Goal: Task Accomplishment & Management: Manage account settings

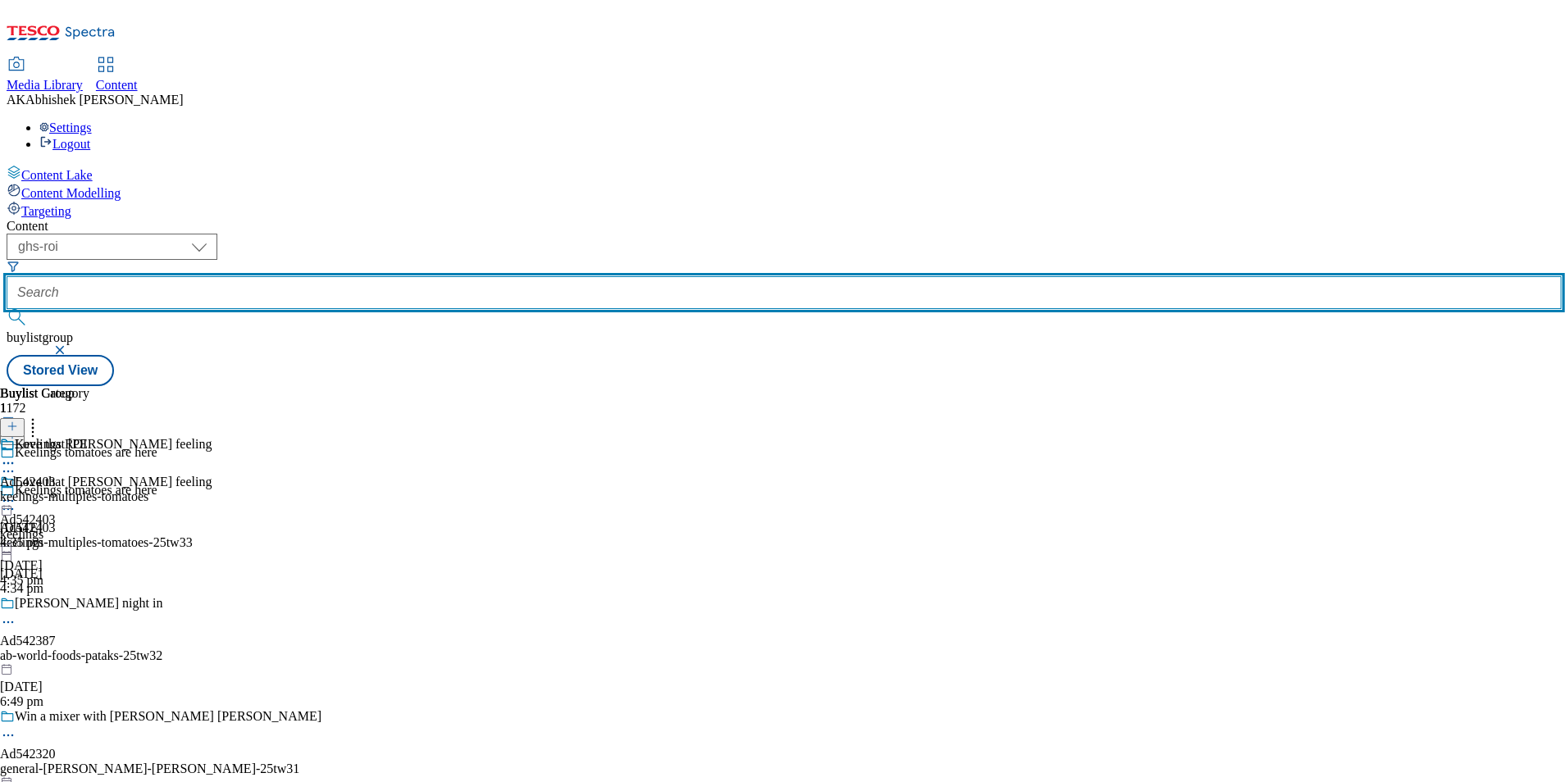
click at [388, 276] on input "text" at bounding box center [784, 292] width 1555 height 33
click at [7, 310] on button "submit" at bounding box center [18, 318] width 23 height 17
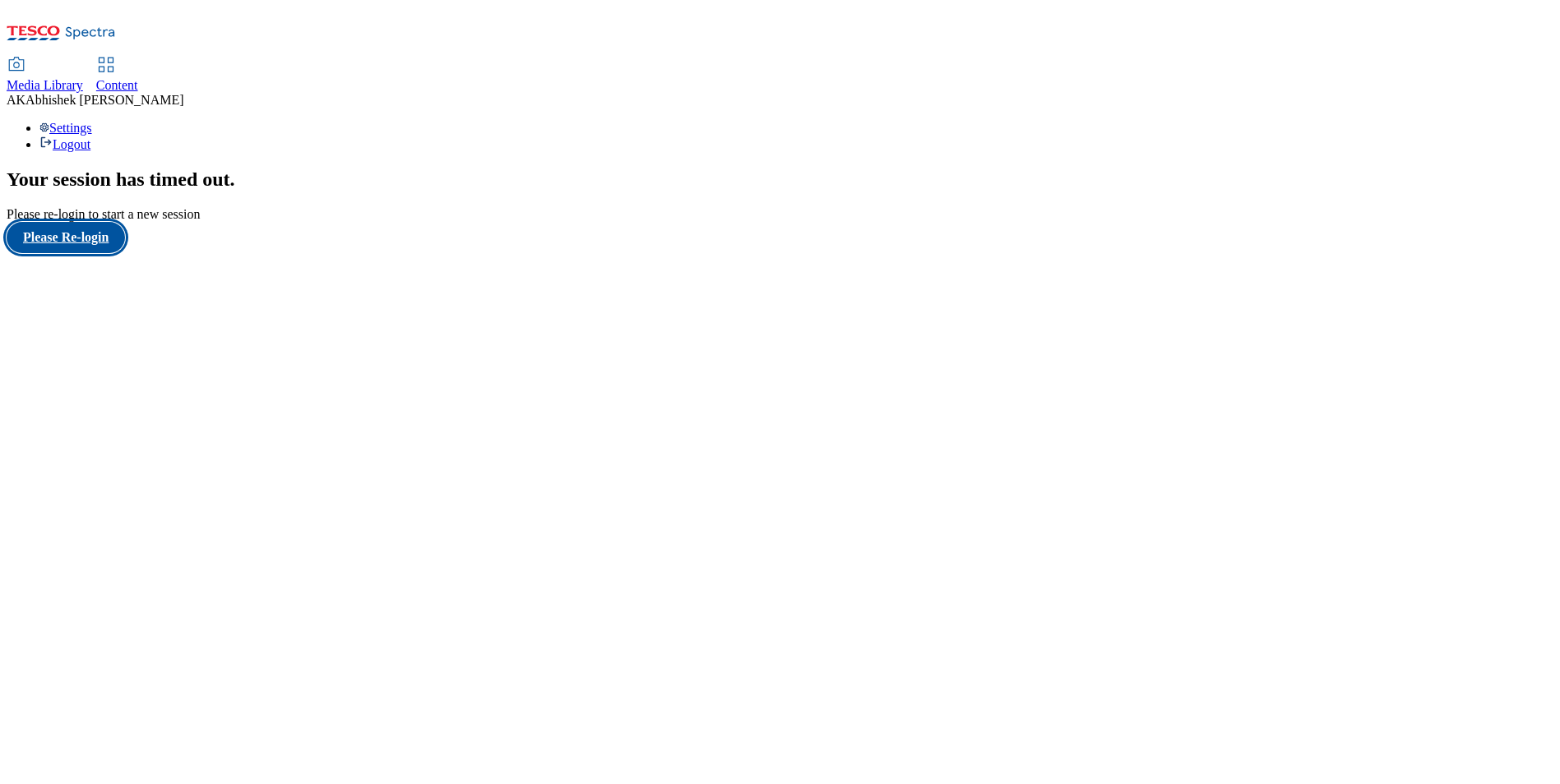
click at [98, 253] on button "Please Re-login" at bounding box center [66, 238] width 119 height 32
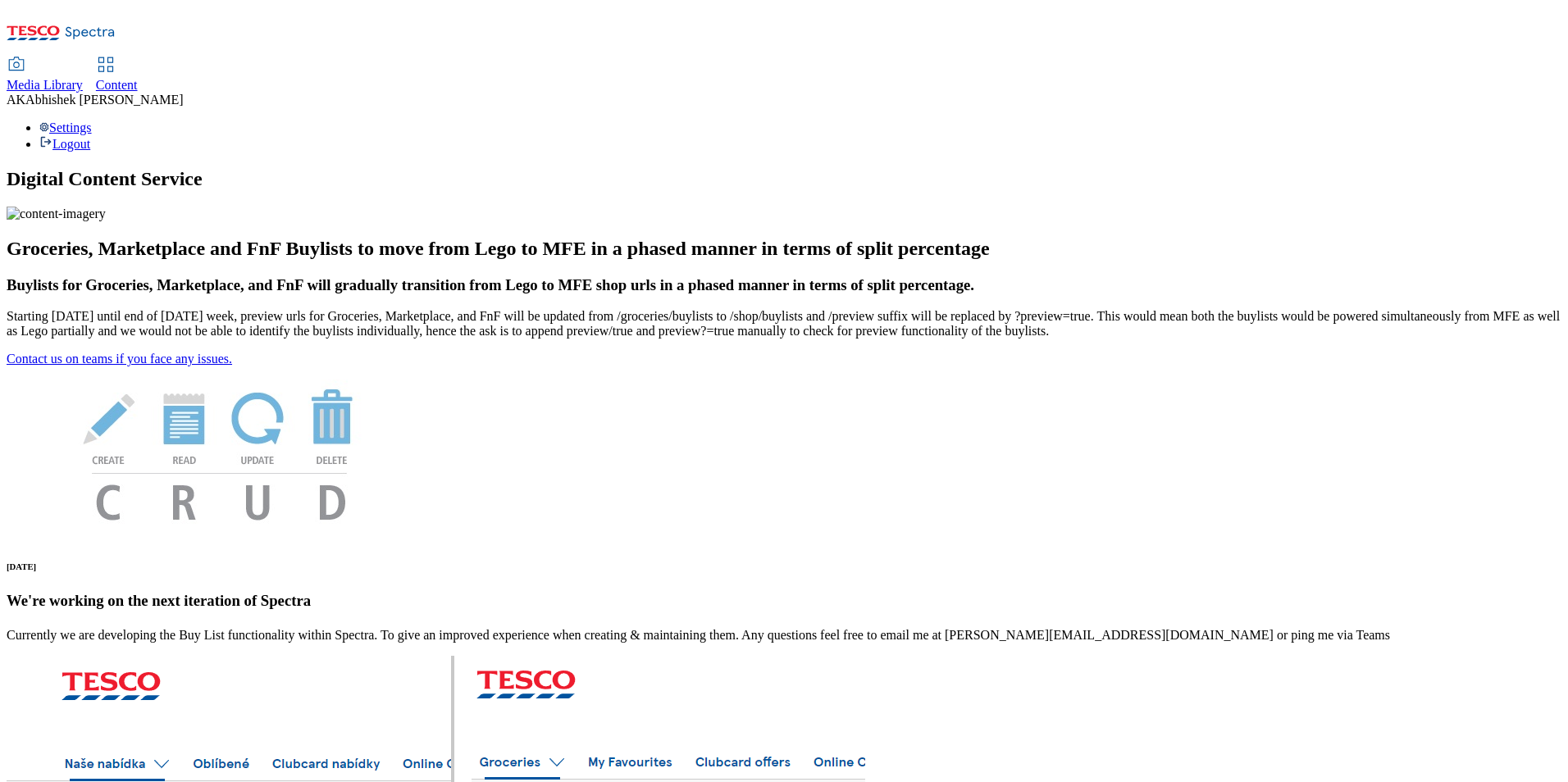
click at [138, 78] on div "Content" at bounding box center [116, 85] width 41 height 15
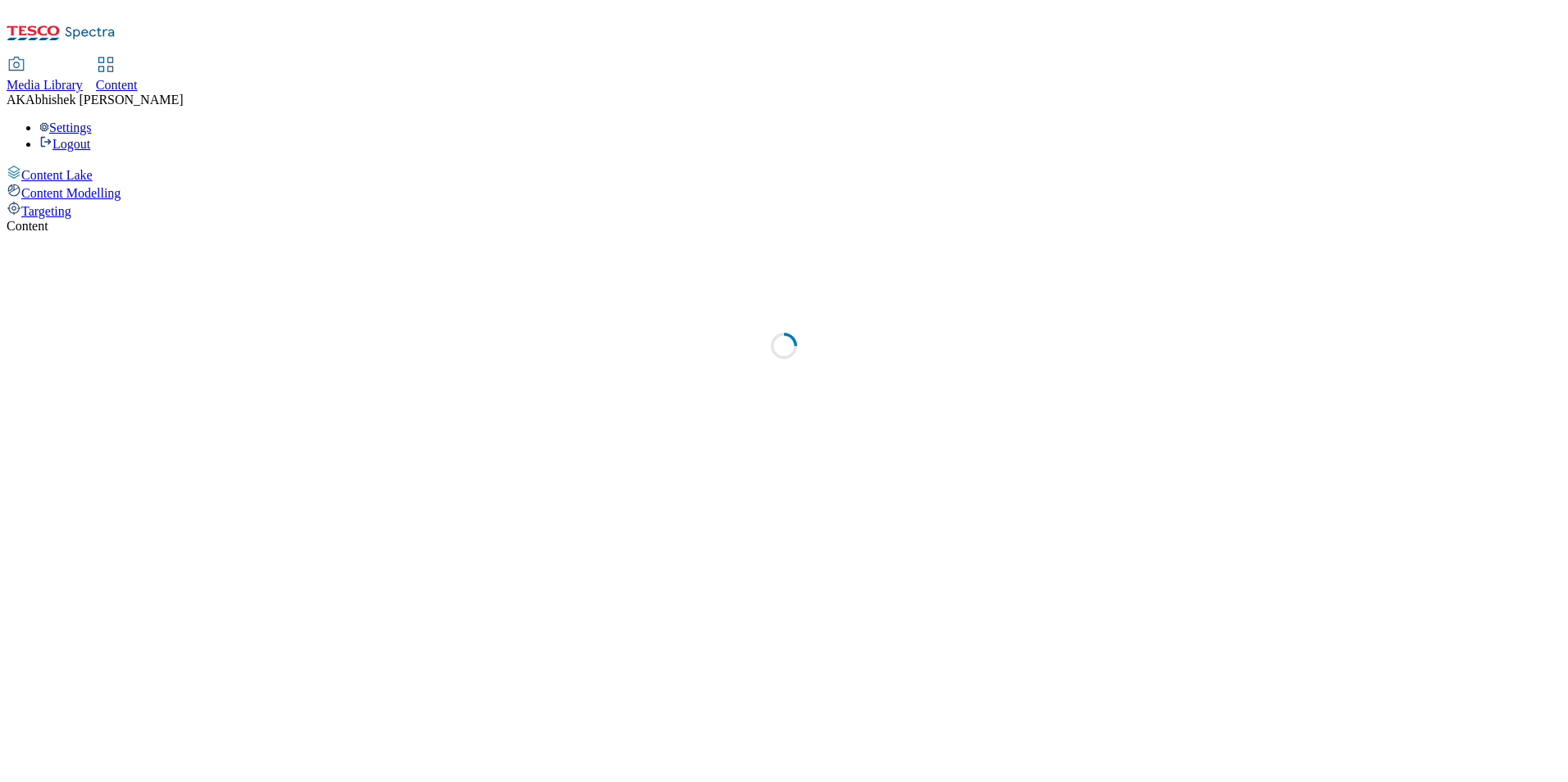
select select "ghs-[GEOGRAPHIC_DATA]"
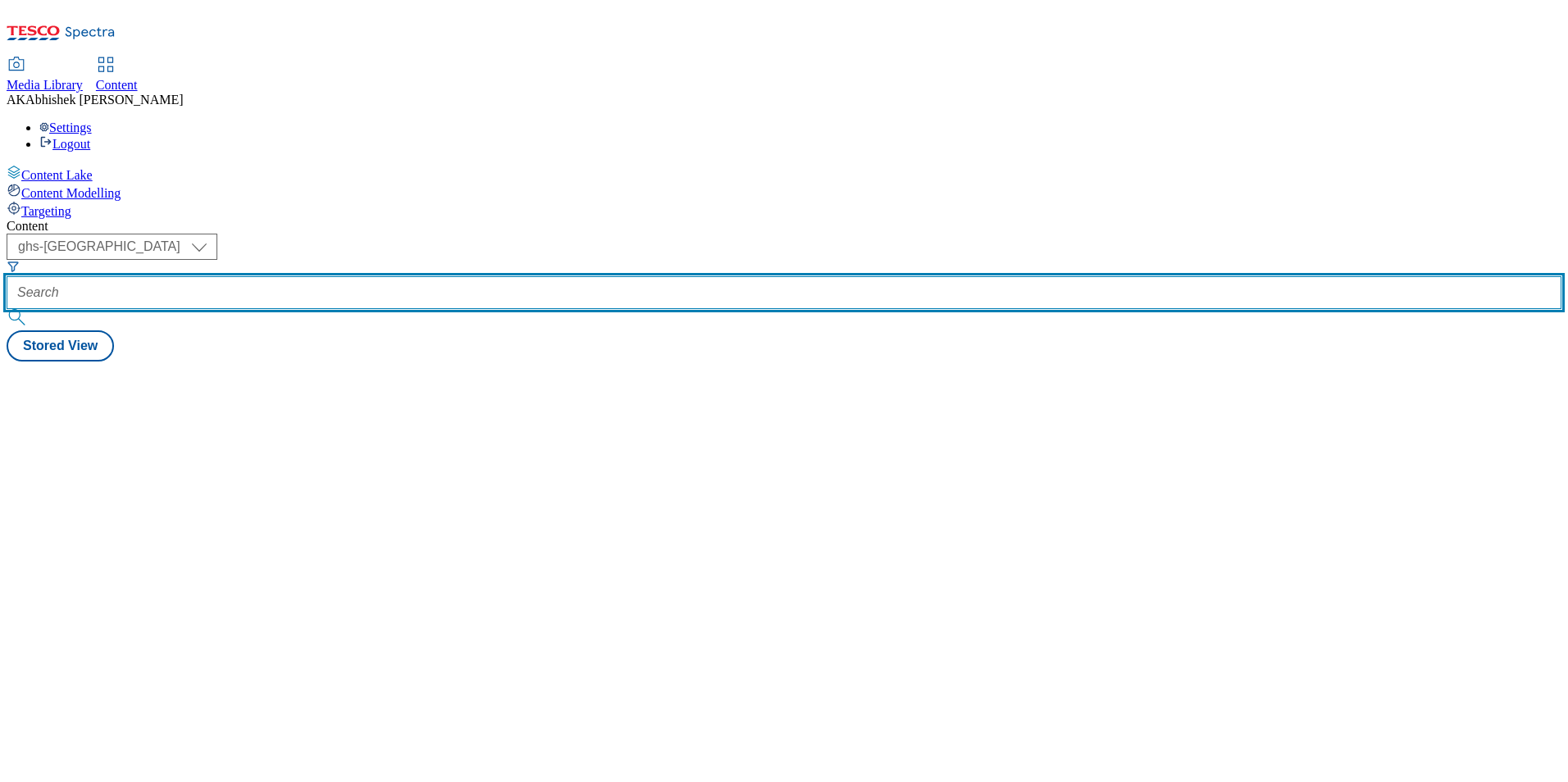
click at [404, 276] on input "text" at bounding box center [784, 292] width 1555 height 33
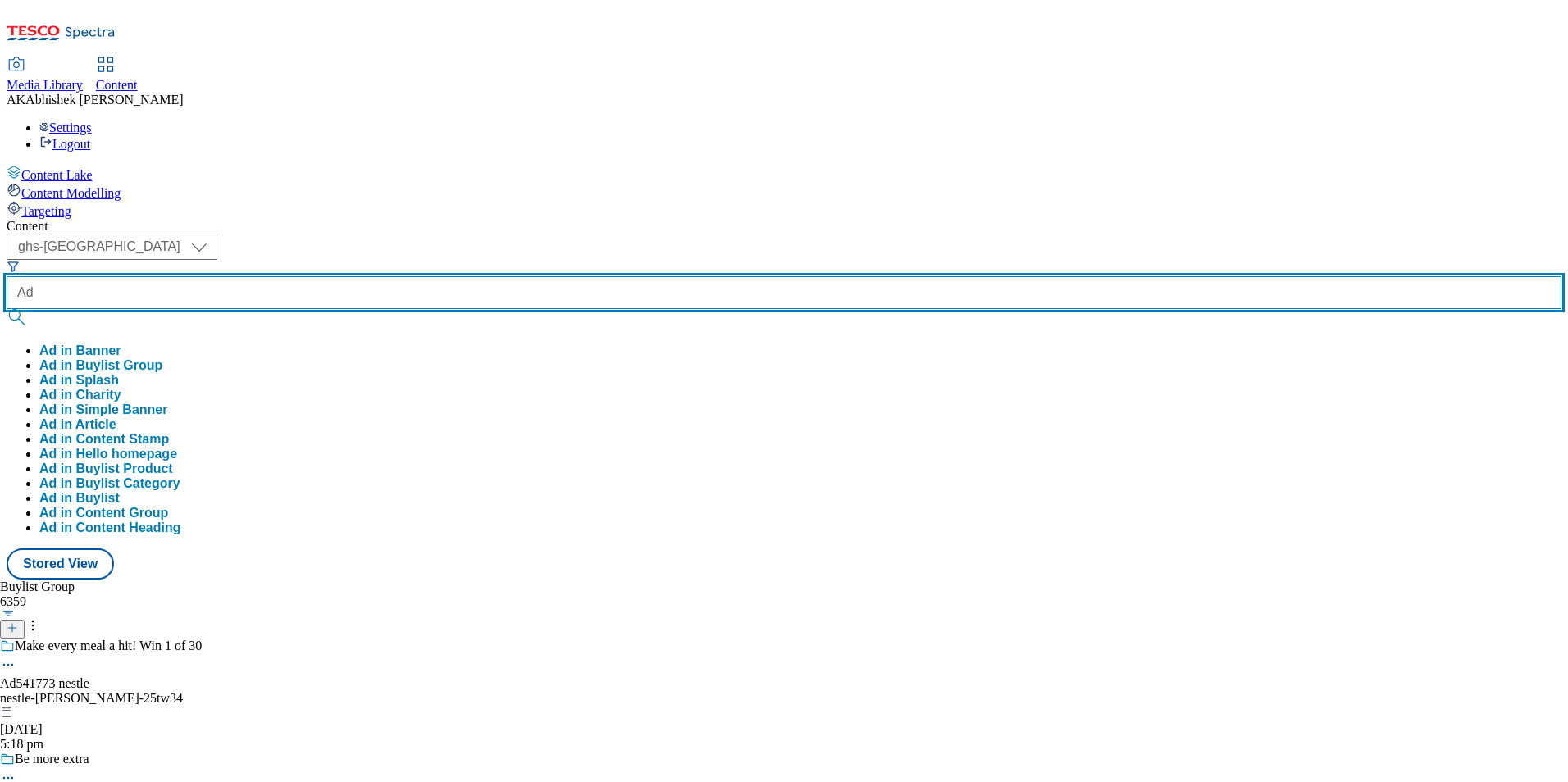
paste input "541922"
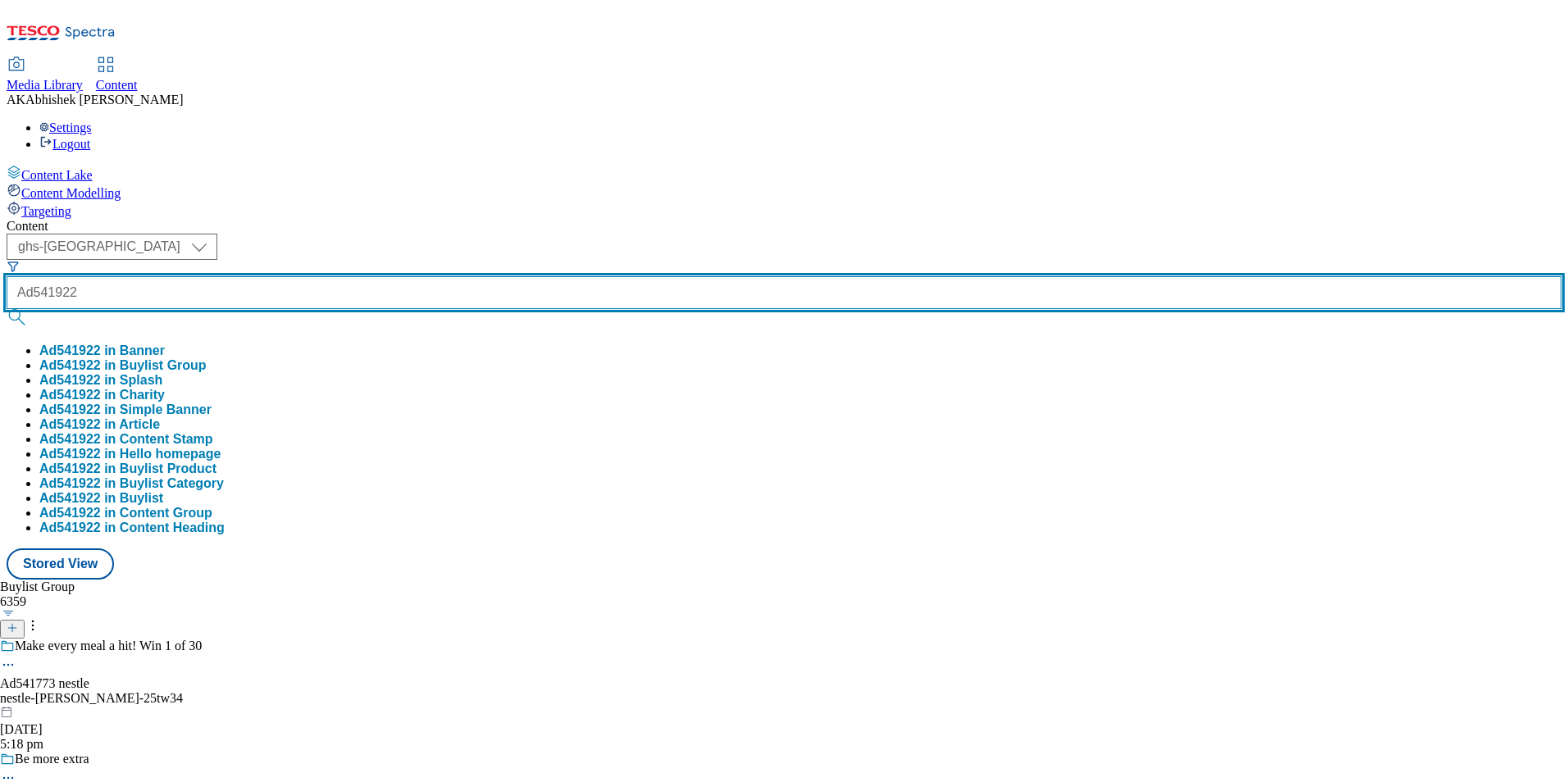
type input "Ad541922"
click at [7, 310] on button "submit" at bounding box center [18, 318] width 23 height 17
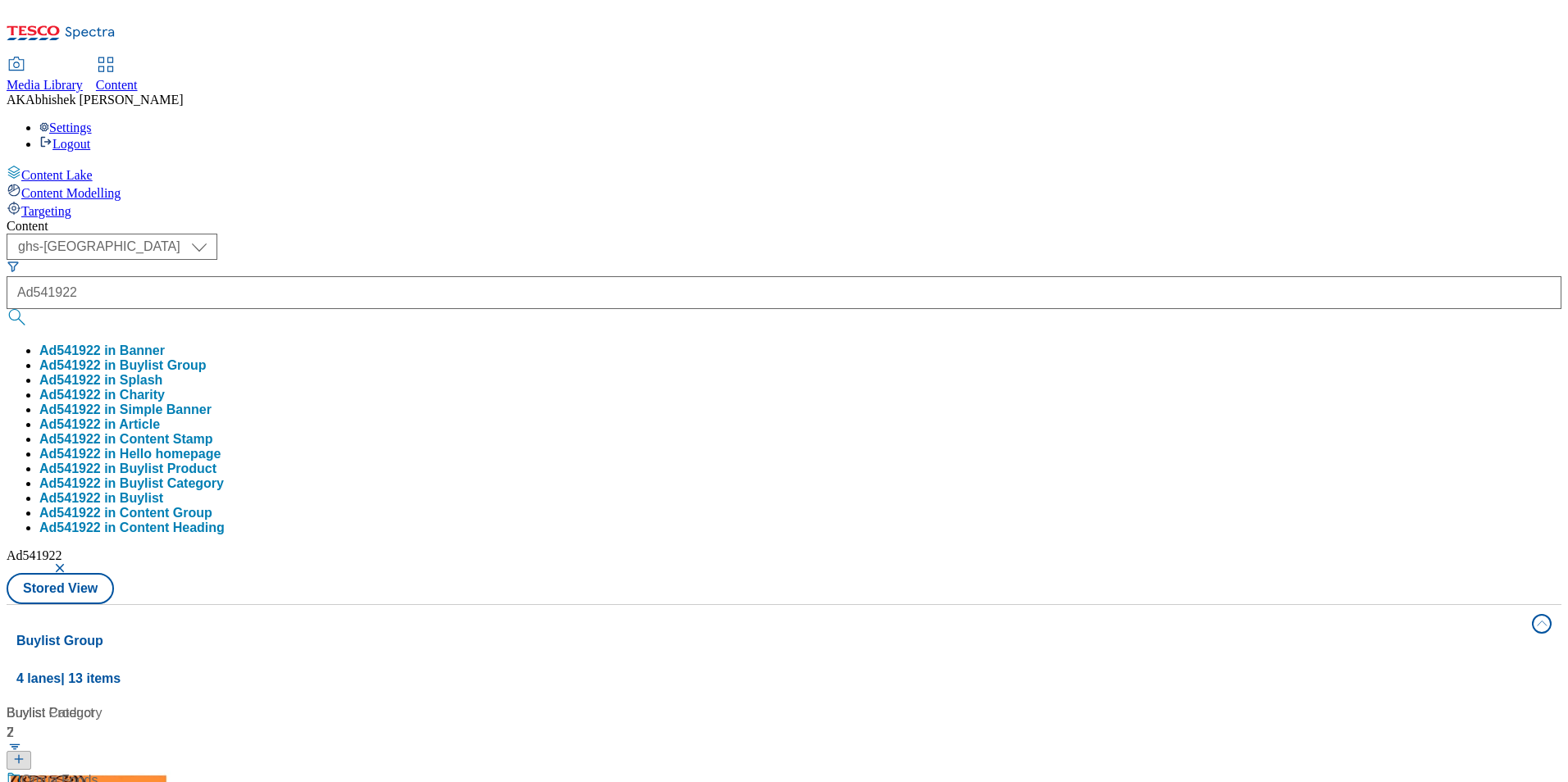
click at [773, 234] on div "( optional ) ghs-roi ghs-uk ghs-uk Ad541922 Ad541922 in Banner Ad541922 in Buyl…" at bounding box center [784, 419] width 1555 height 371
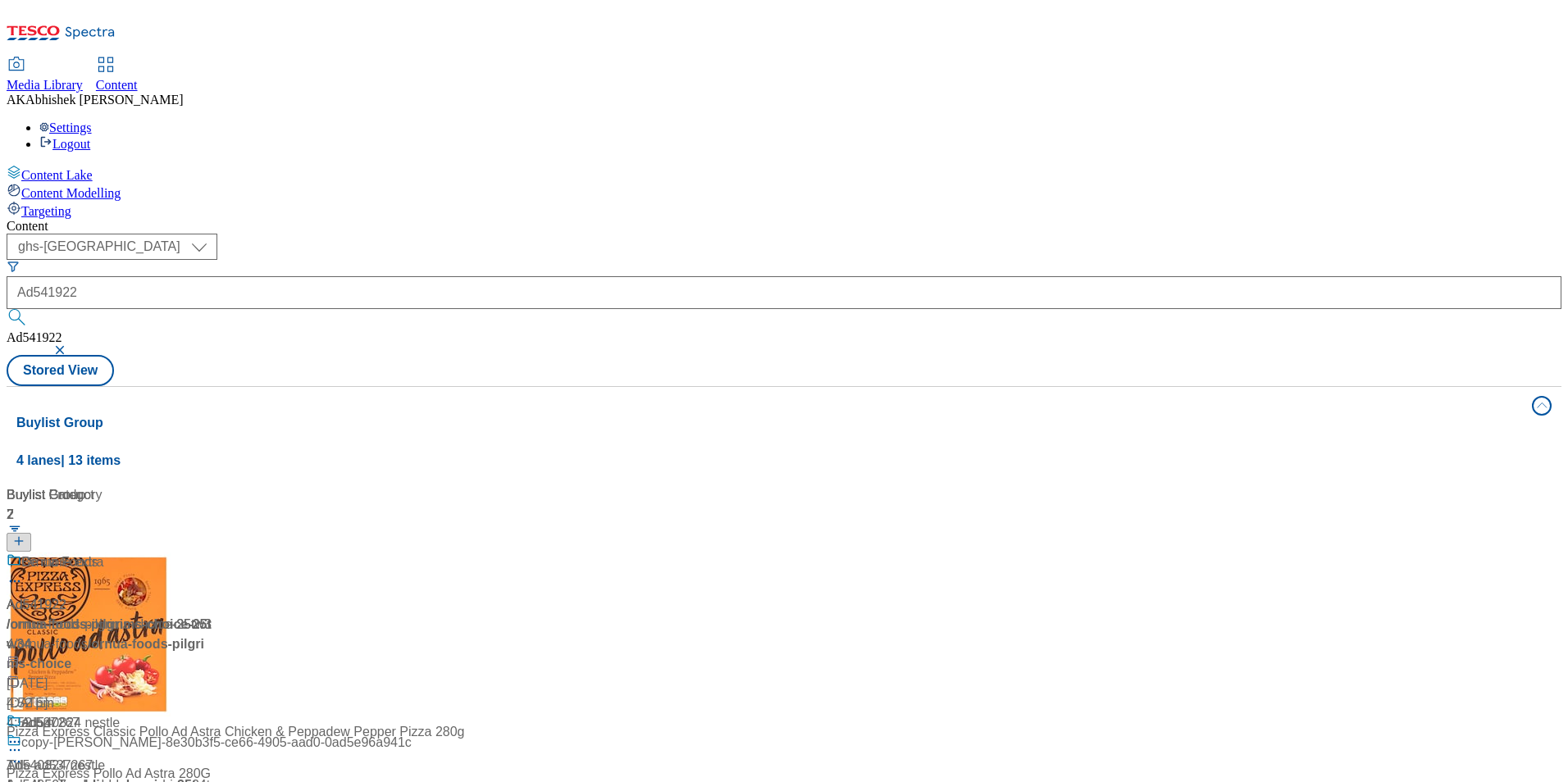
click at [212, 552] on div "Bite into bold" at bounding box center [109, 573] width 205 height 42
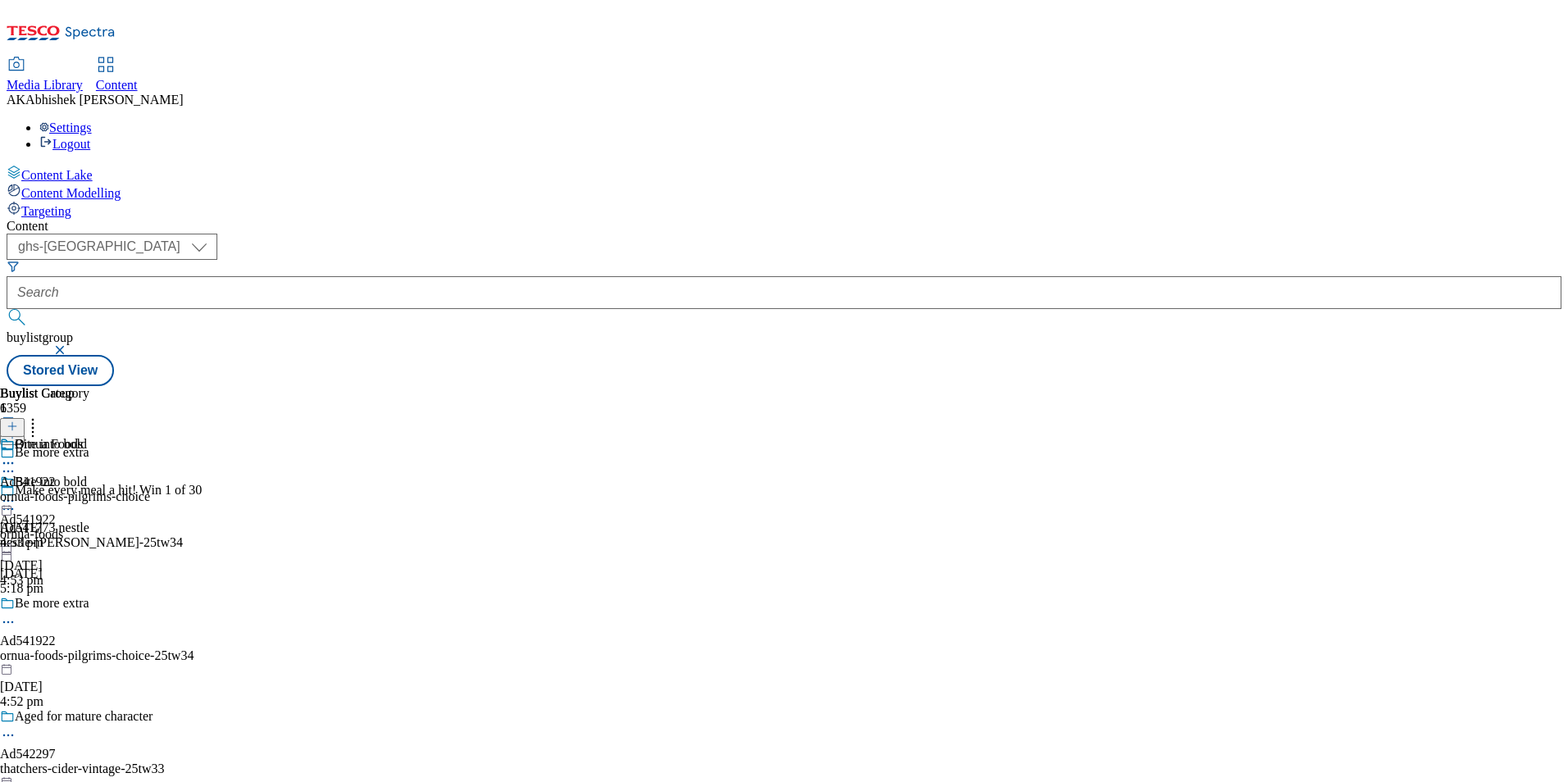
click at [17, 614] on icon at bounding box center [8, 622] width 17 height 17
click at [70, 651] on span "Edit" at bounding box center [60, 657] width 19 height 12
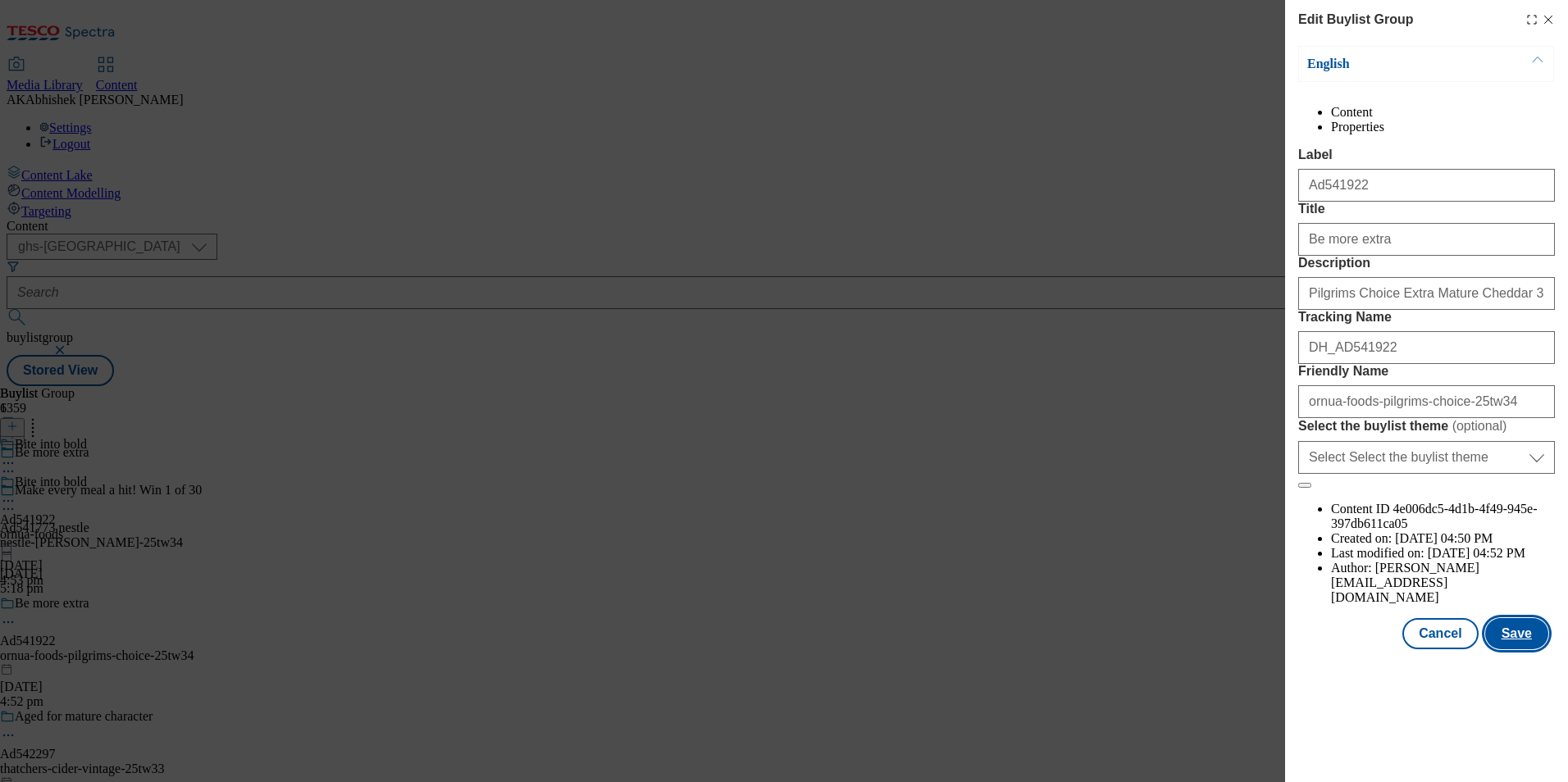
click at [1528, 650] on button "Save" at bounding box center [1517, 634] width 63 height 32
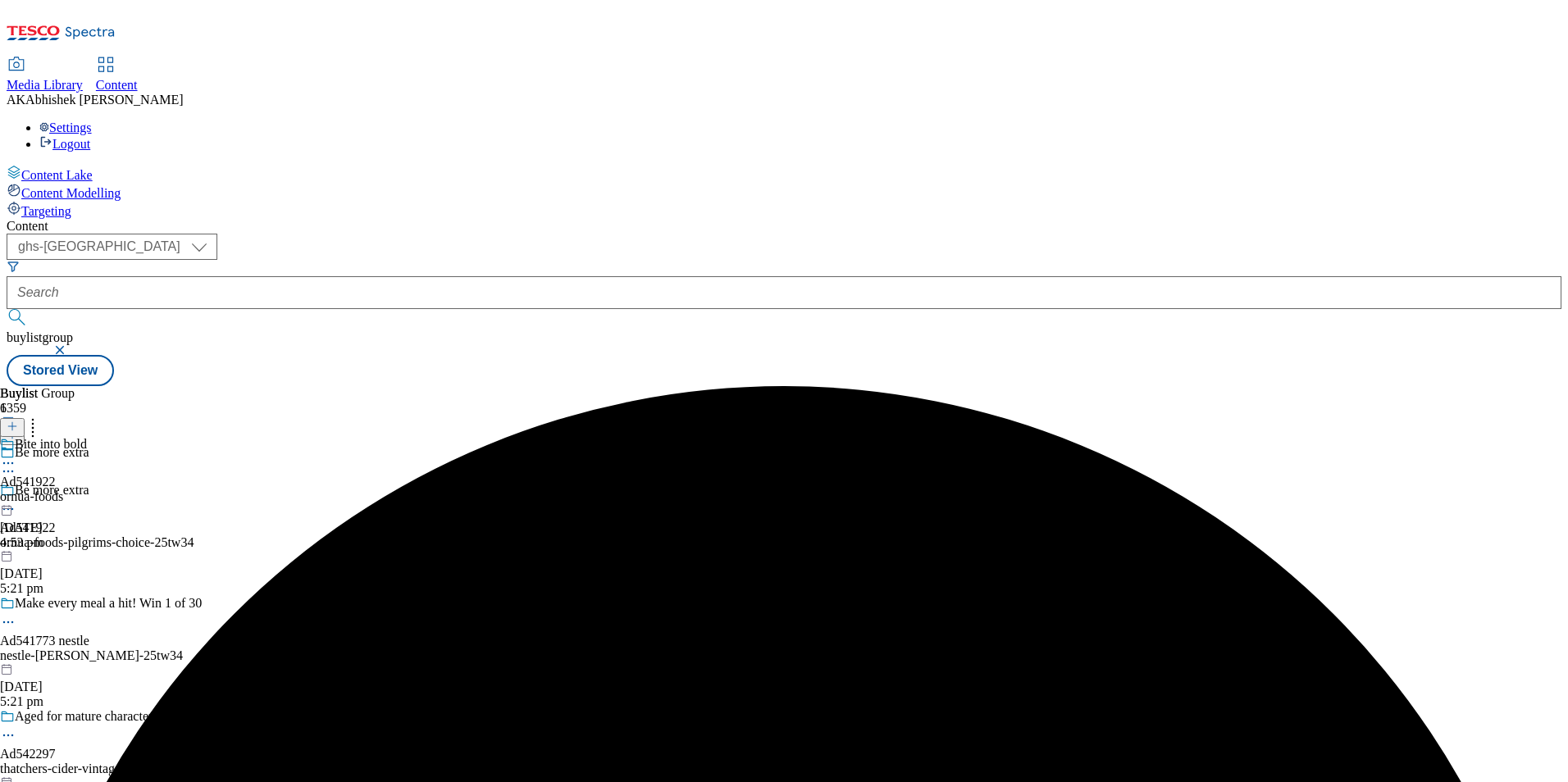
click at [17, 456] on icon at bounding box center [8, 463] width 17 height 17
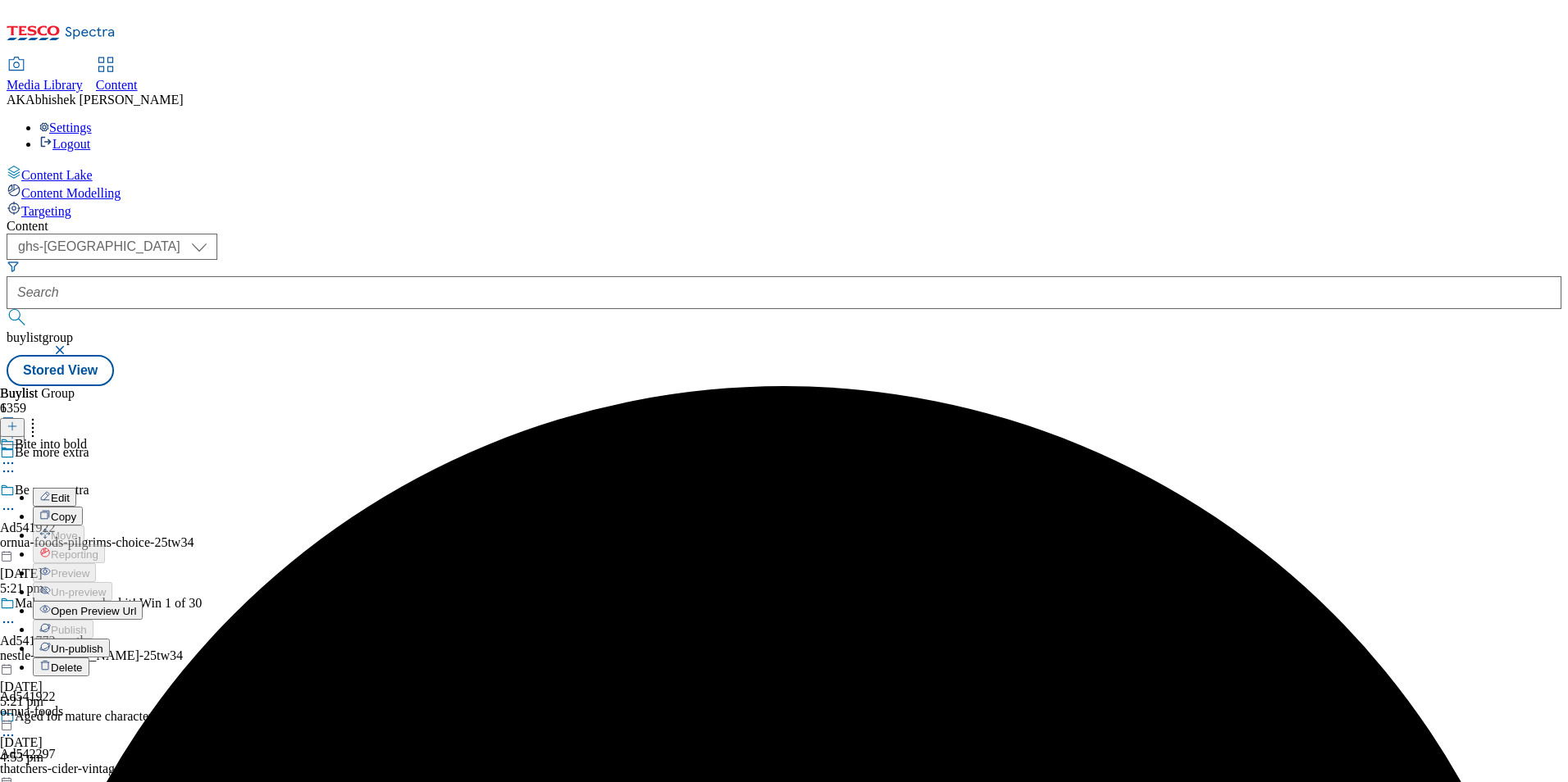
click at [70, 492] on span "Edit" at bounding box center [60, 498] width 19 height 12
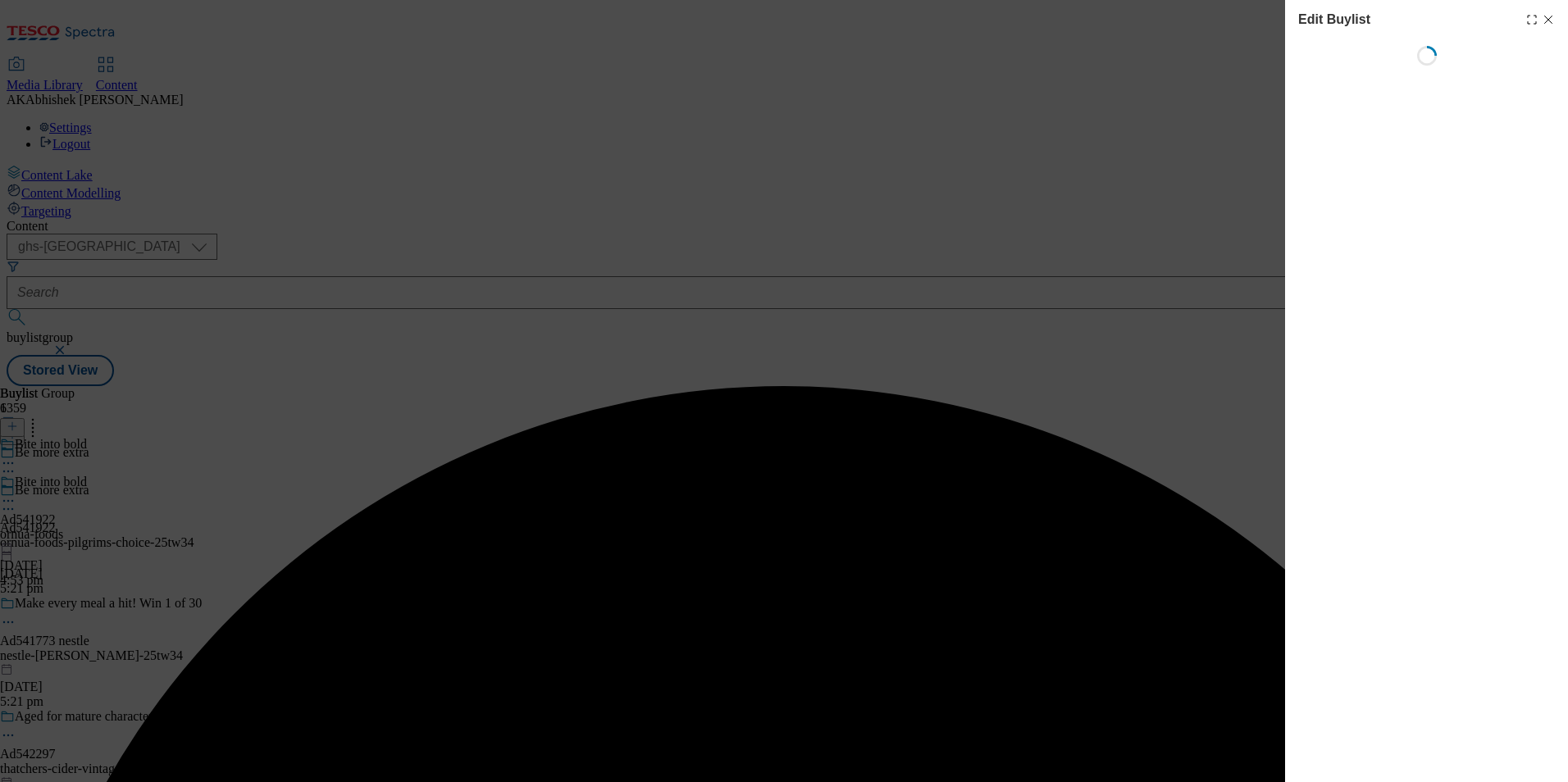
select select "tactical"
select select "supplier funded short term 1-3 weeks"
select select "dunnhumby"
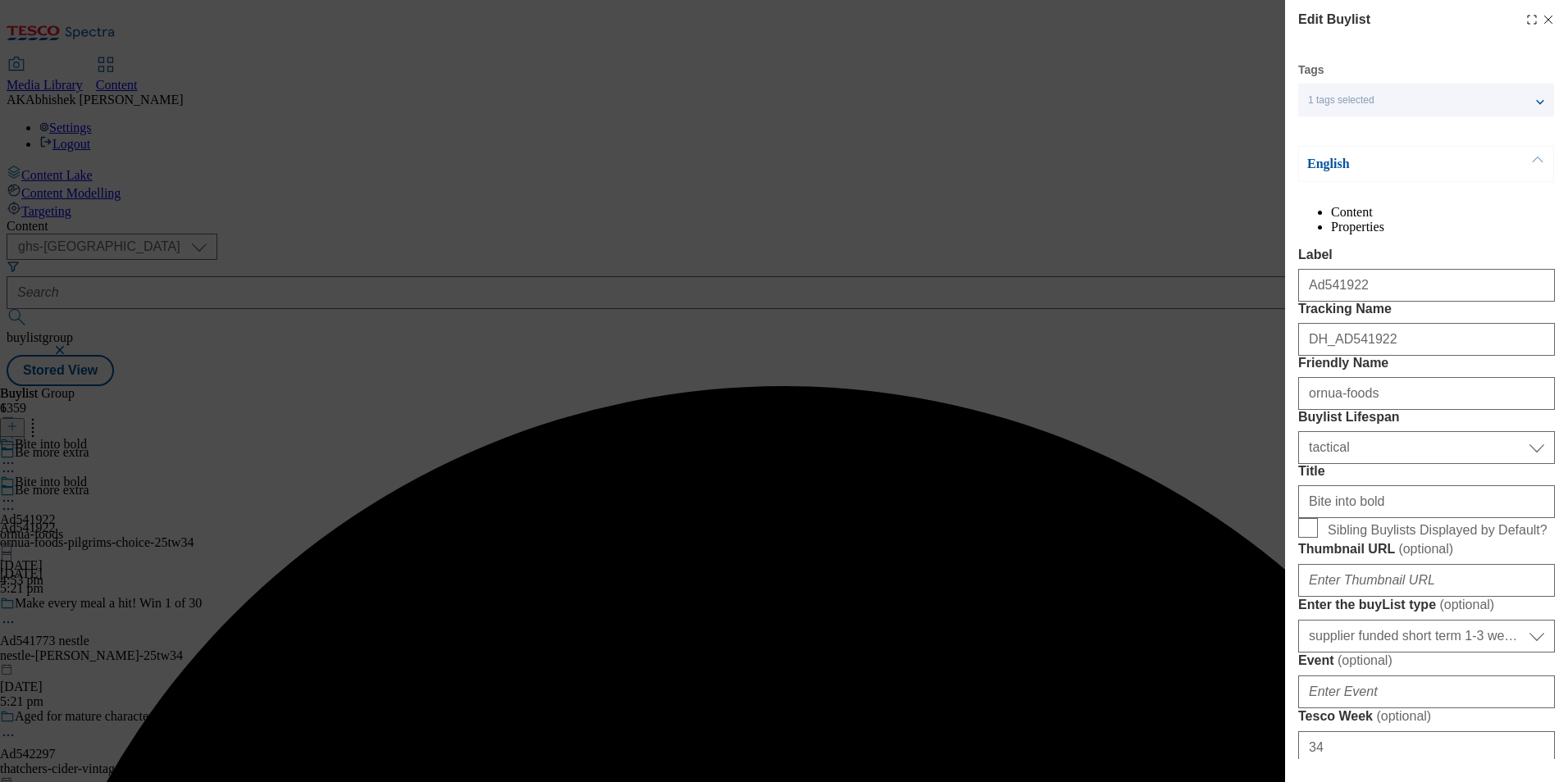
select select "Banner"
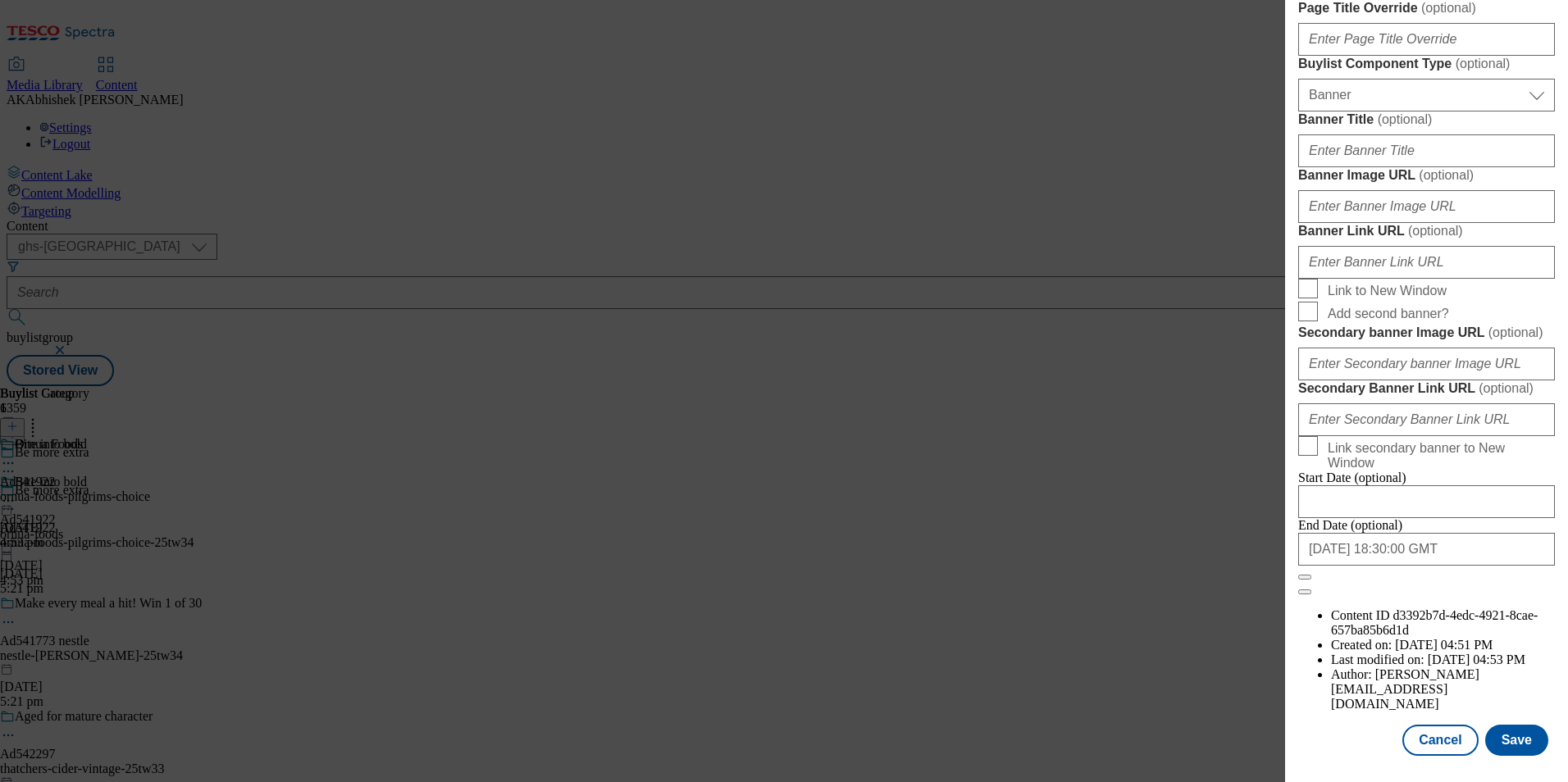
scroll to position [1603, 0]
click at [1469, 566] on input "[DATE] 18:30:00 GMT" at bounding box center [1426, 549] width 256 height 33
select select "2026"
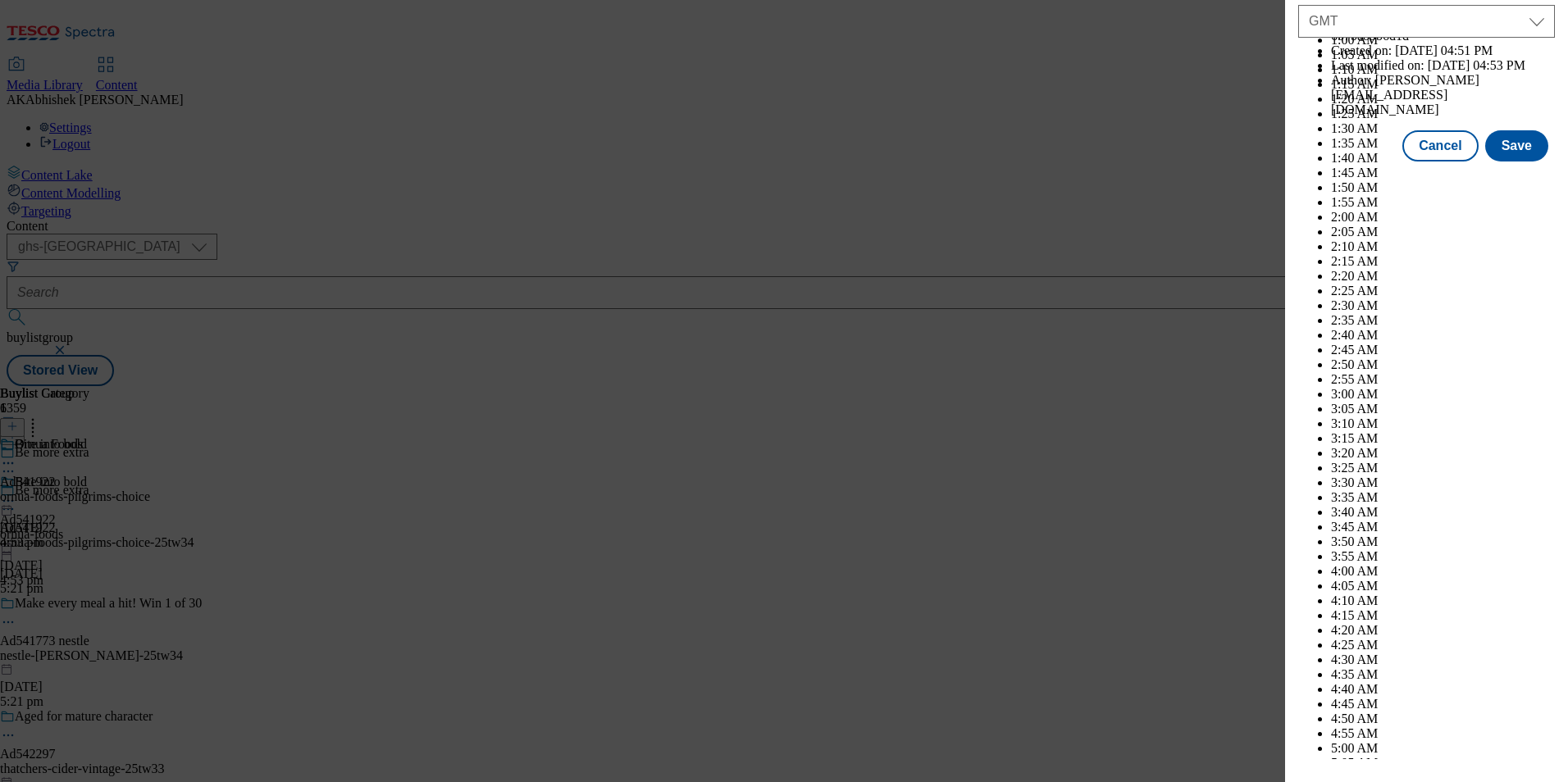
scroll to position [6726, 0]
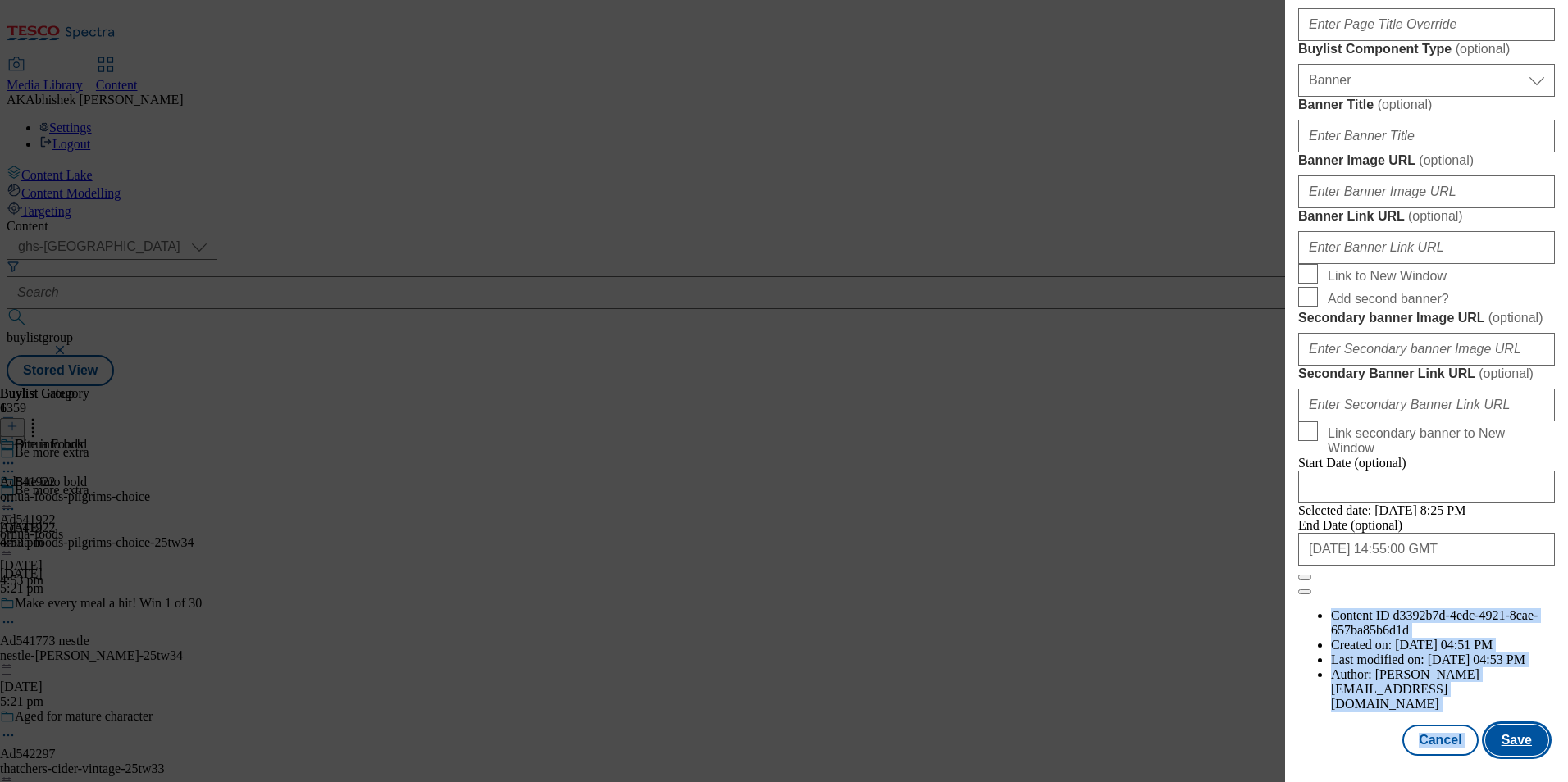
drag, startPoint x: 1491, startPoint y: 718, endPoint x: 1499, endPoint y: 733, distance: 17.0
click at [1499, 733] on button "Save" at bounding box center [1517, 741] width 63 height 32
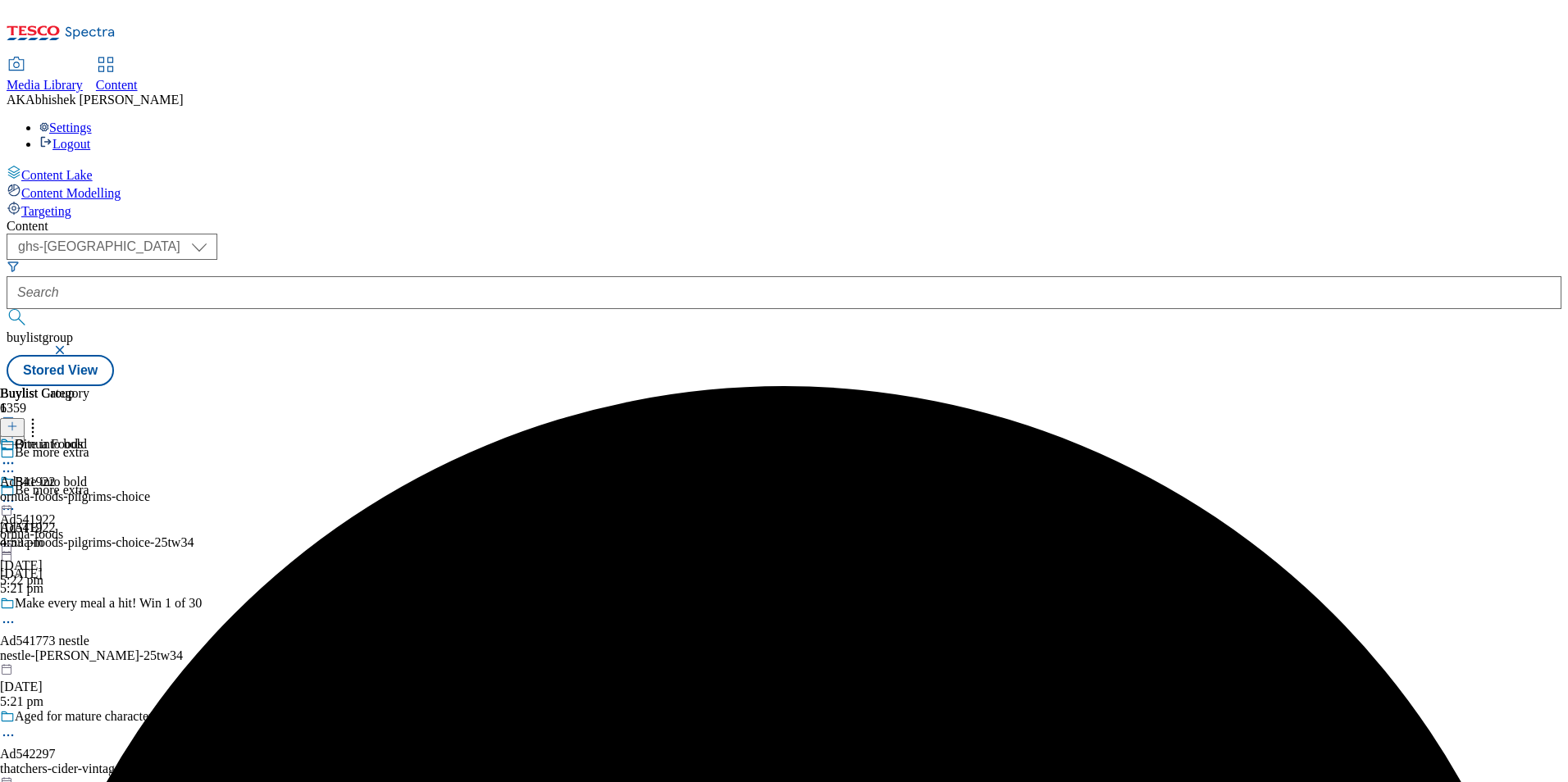
click at [150, 437] on div "Ornua Foods Ad541922 ornua-foods-pilgrims-choice [DATE] 4:53 pm" at bounding box center [75, 493] width 150 height 113
click at [17, 493] on icon at bounding box center [8, 501] width 17 height 17
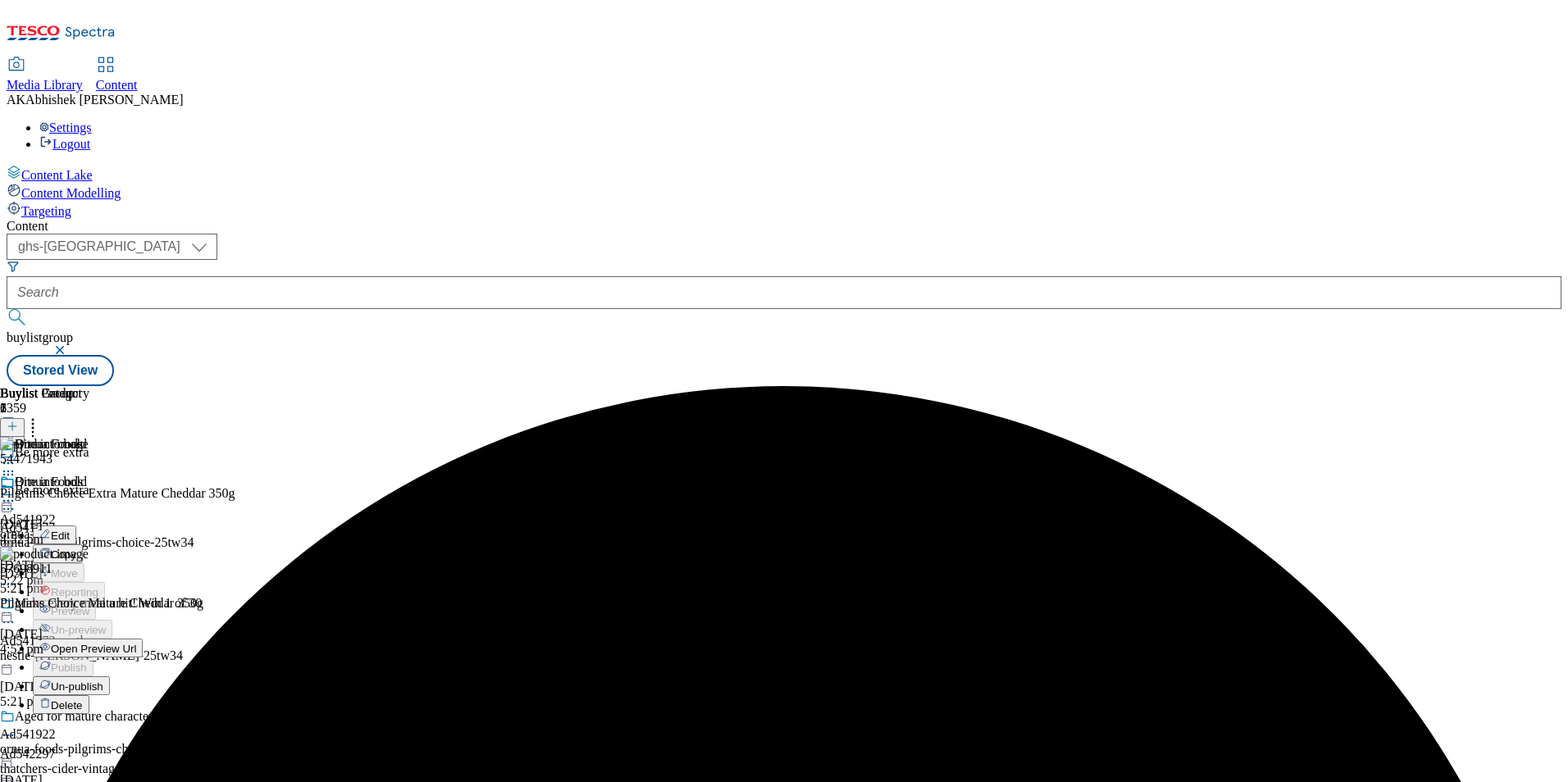
click at [70, 530] on span "Edit" at bounding box center [60, 535] width 19 height 12
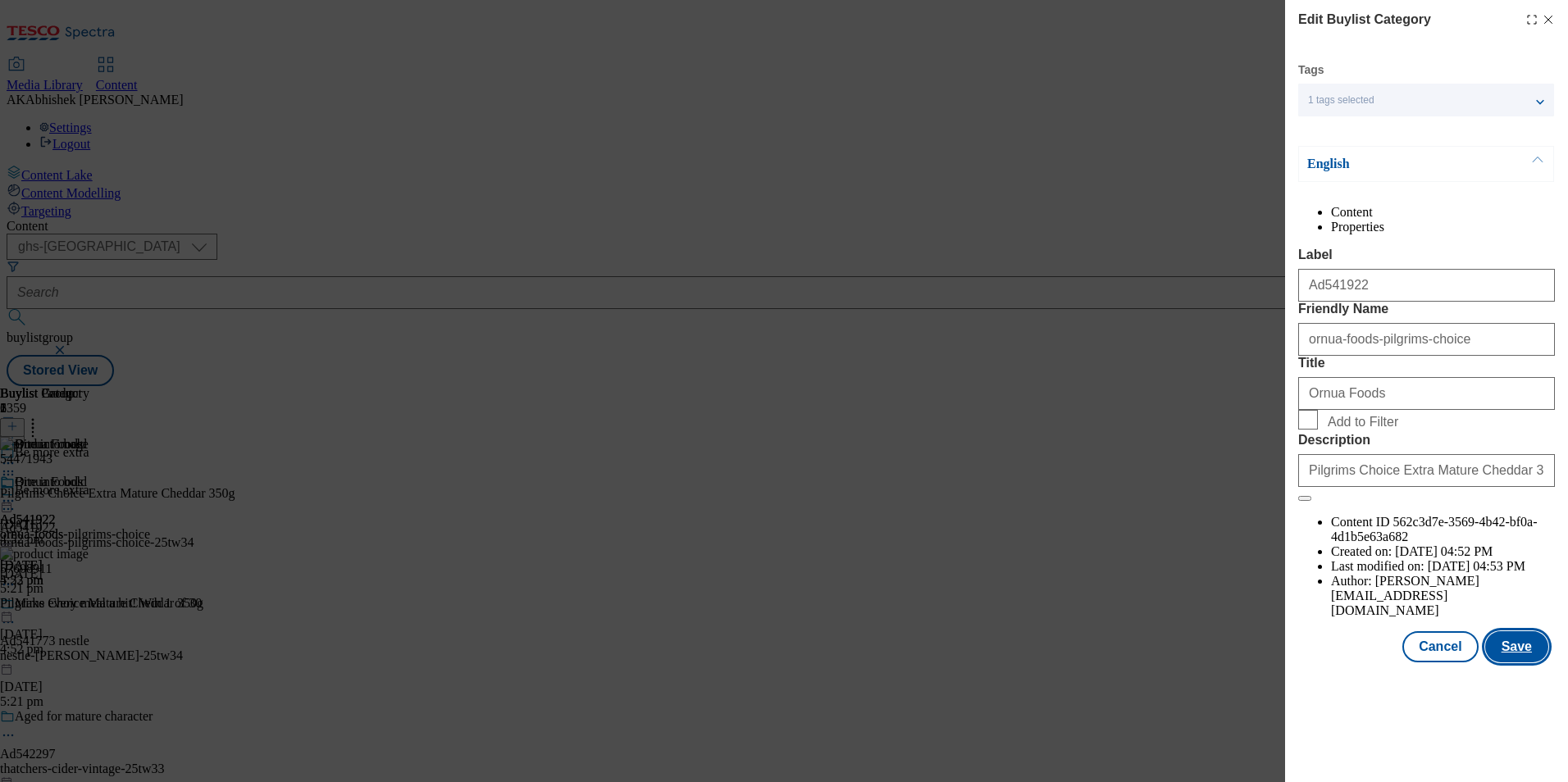
click at [1522, 663] on button "Save" at bounding box center [1517, 647] width 63 height 32
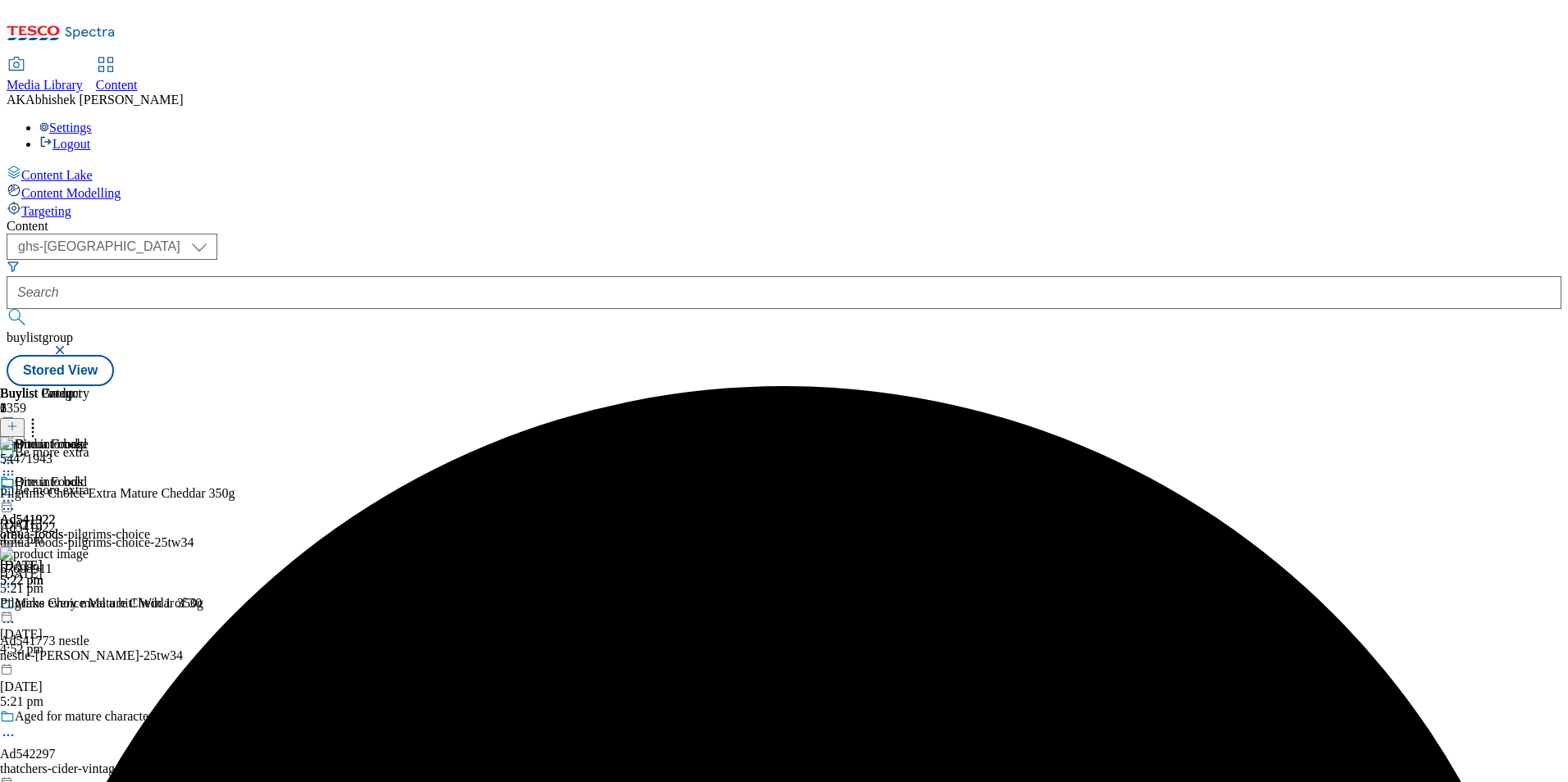
click at [10, 500] on circle at bounding box center [8, 501] width 2 height 2
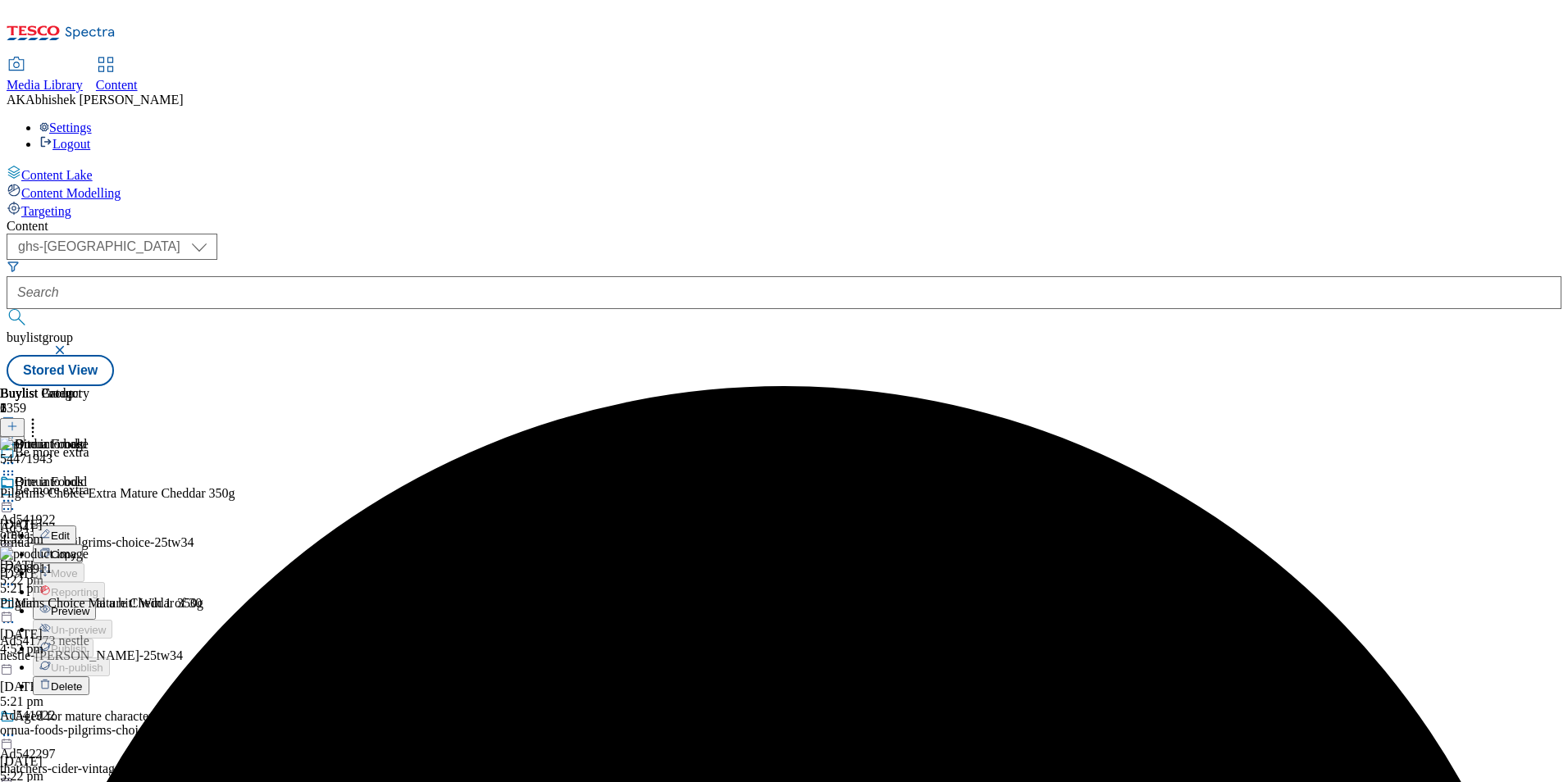
click at [90, 605] on span "Preview" at bounding box center [70, 611] width 38 height 12
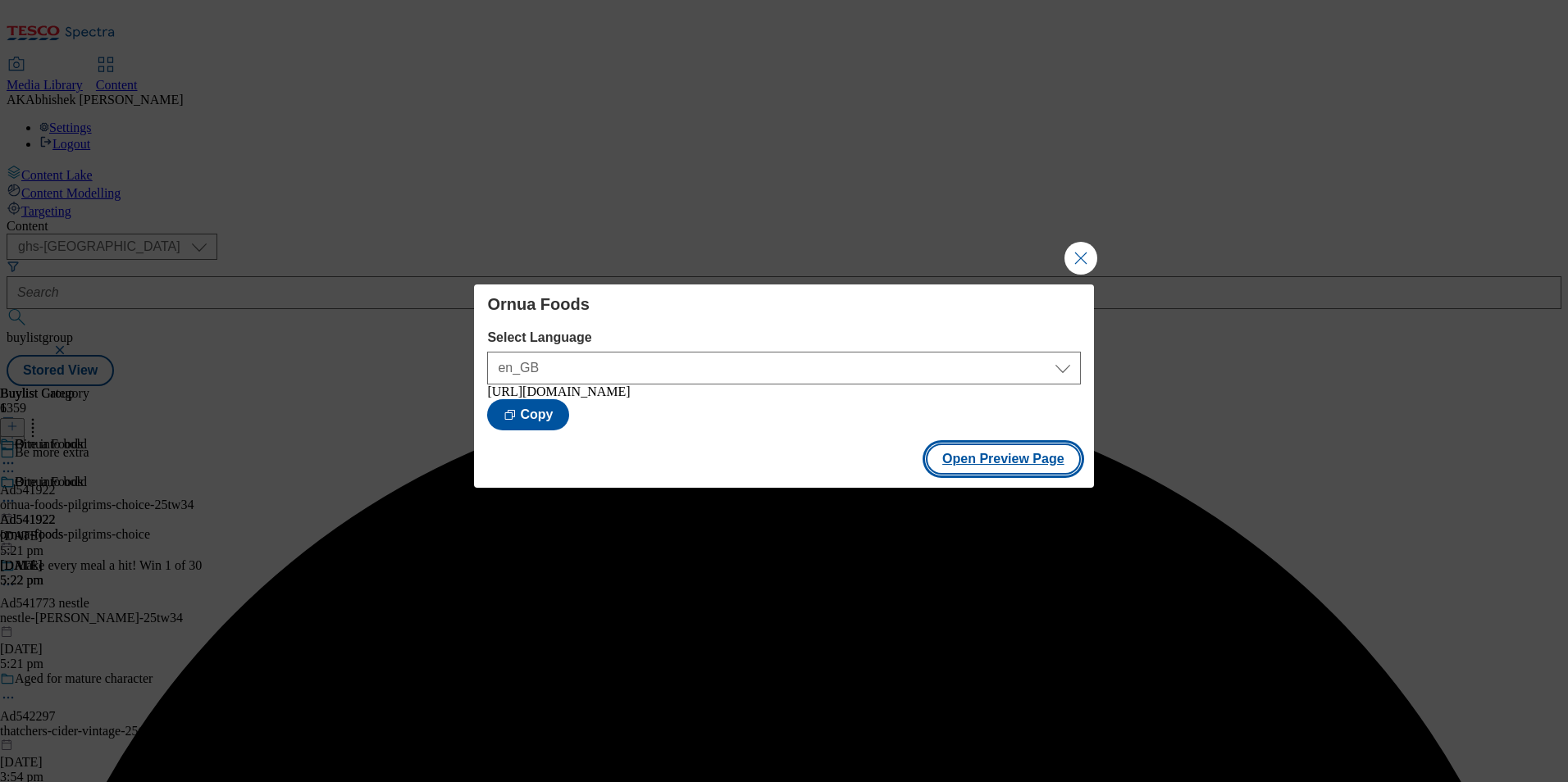
click at [982, 473] on button "Open Preview Page" at bounding box center [1003, 460] width 155 height 32
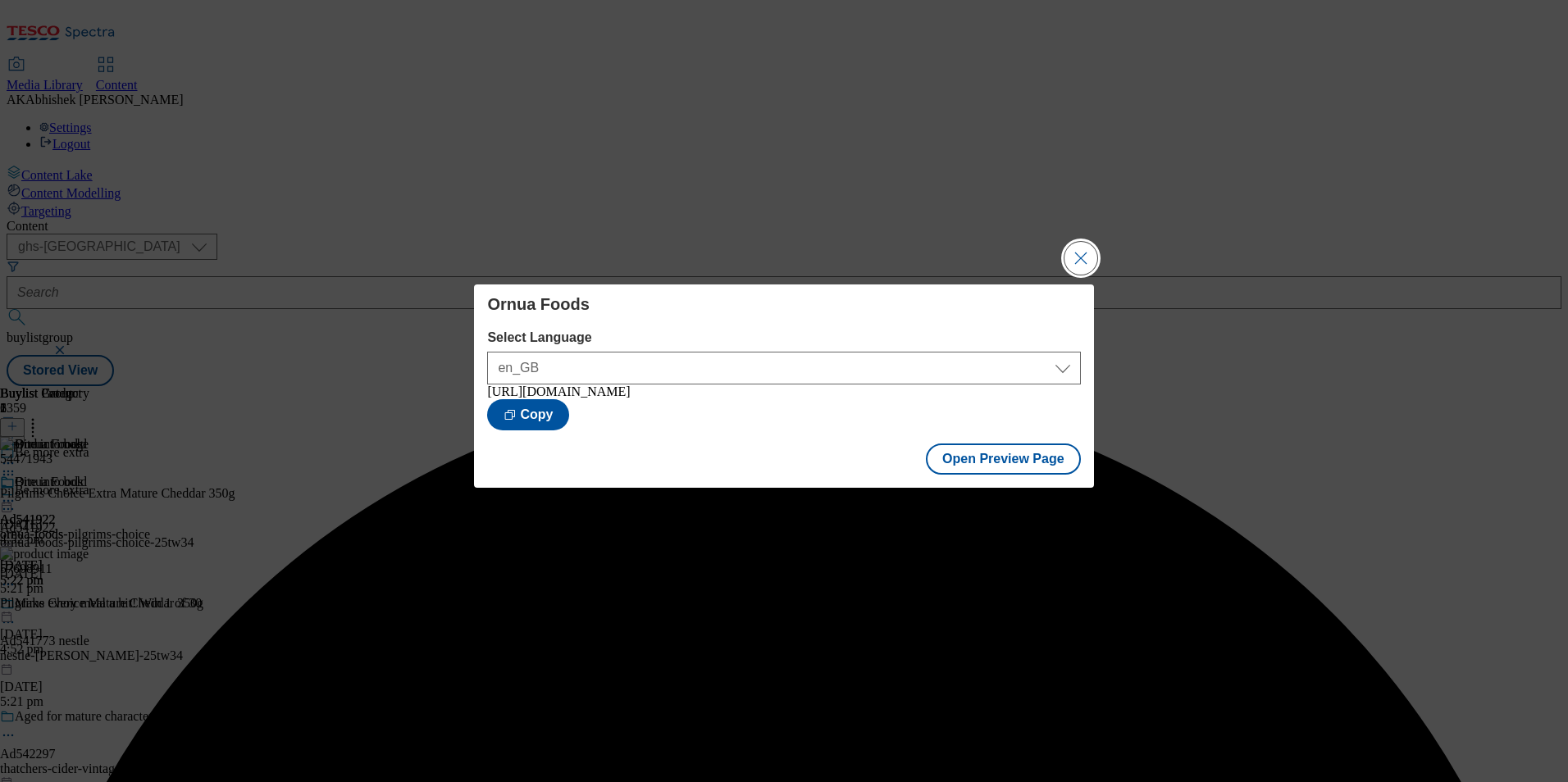
click at [1069, 247] on button "Close Modal" at bounding box center [1080, 257] width 33 height 33
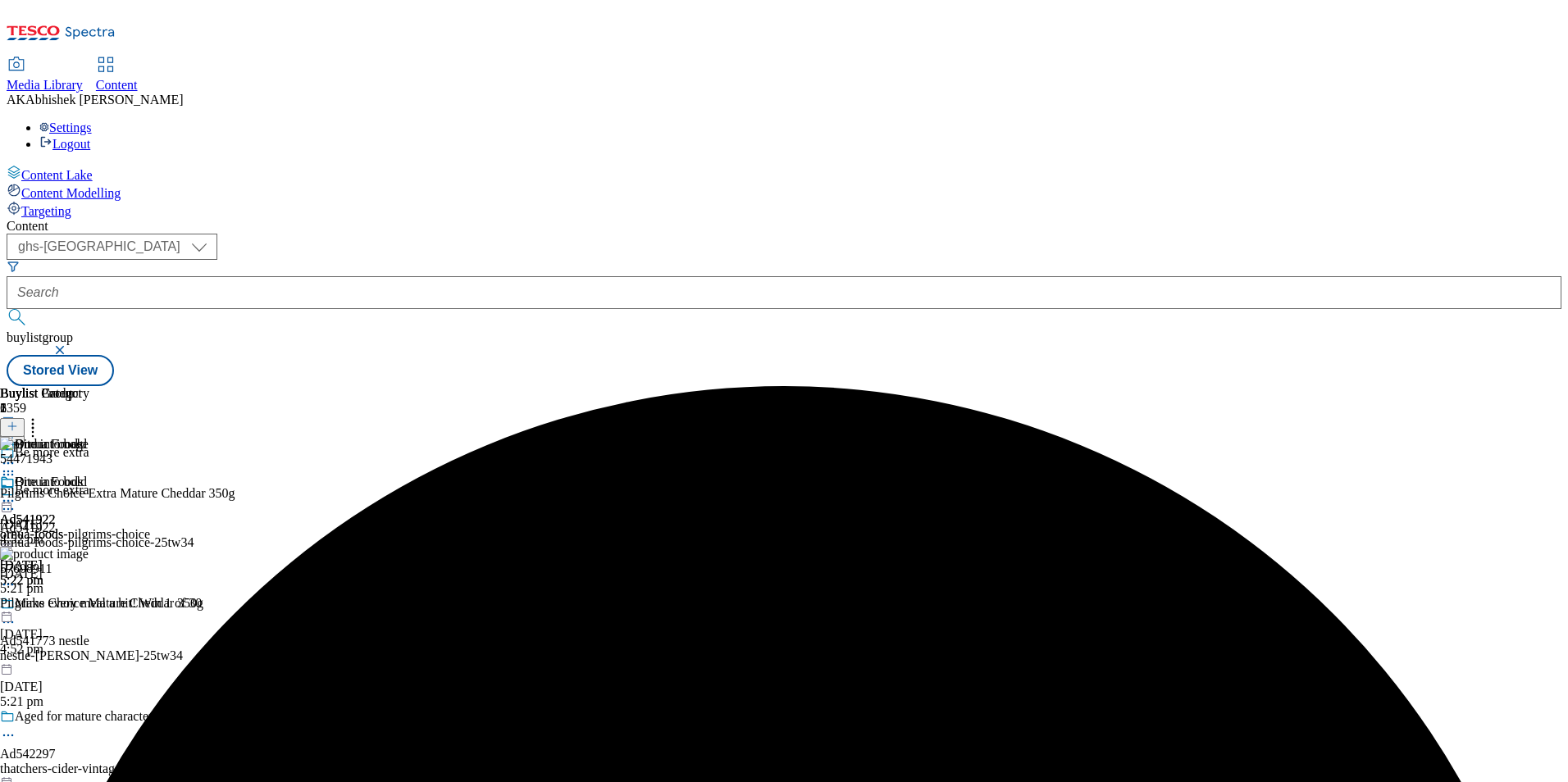
click at [17, 493] on icon at bounding box center [8, 501] width 17 height 17
click at [87, 662] on span "Publish" at bounding box center [69, 668] width 36 height 12
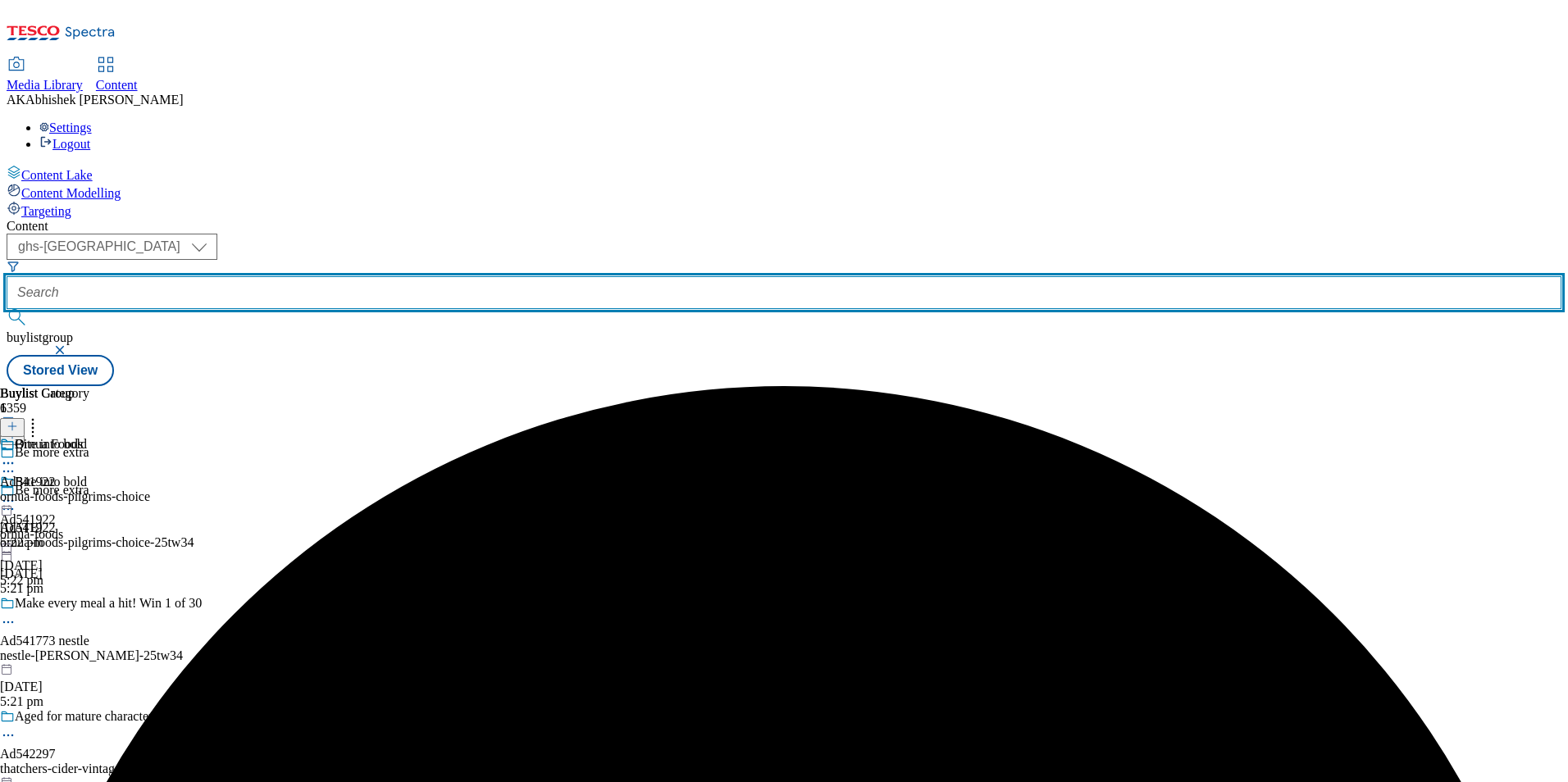
click at [438, 276] on input "text" at bounding box center [784, 292] width 1555 height 33
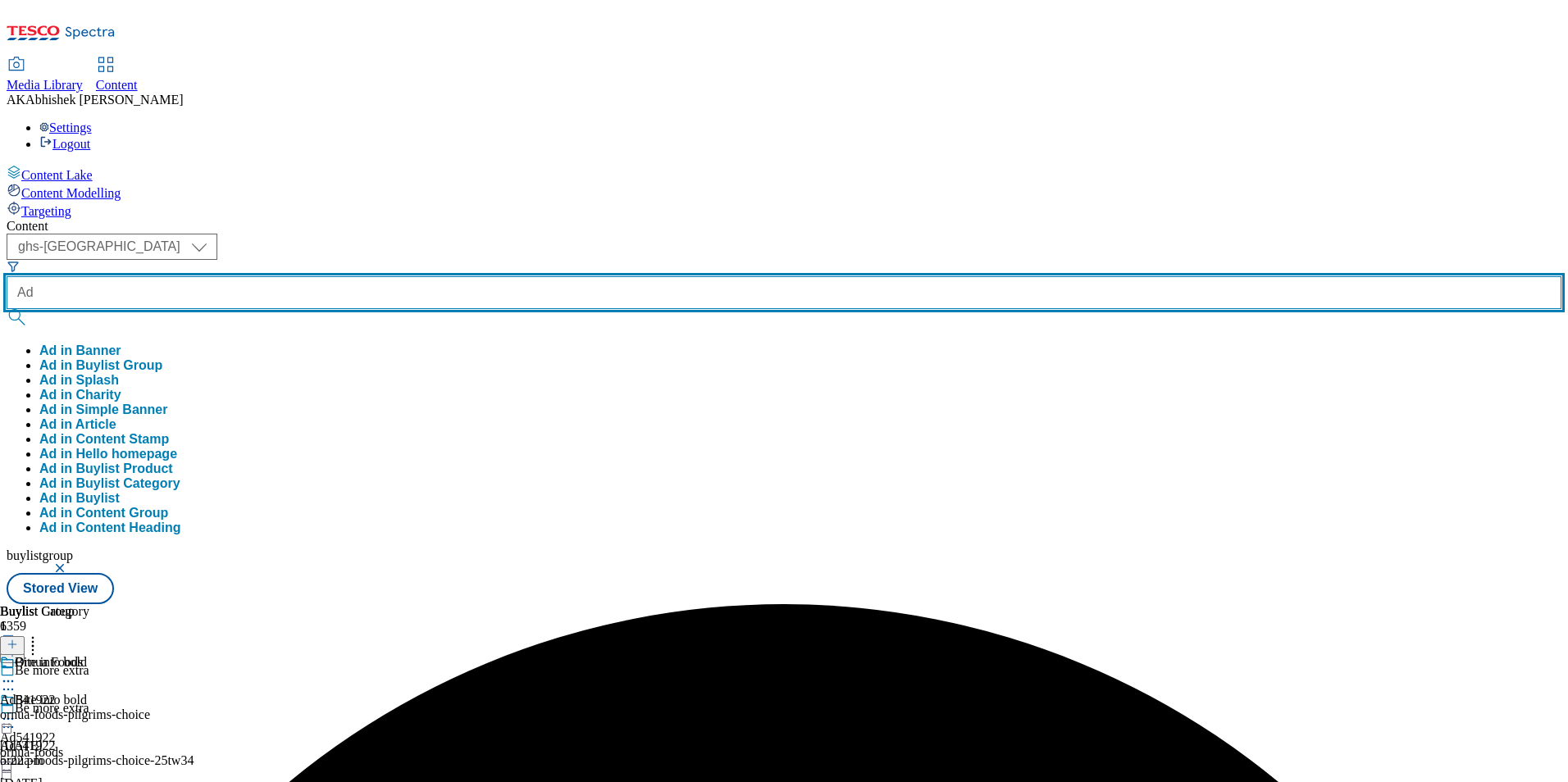
paste input "541773"
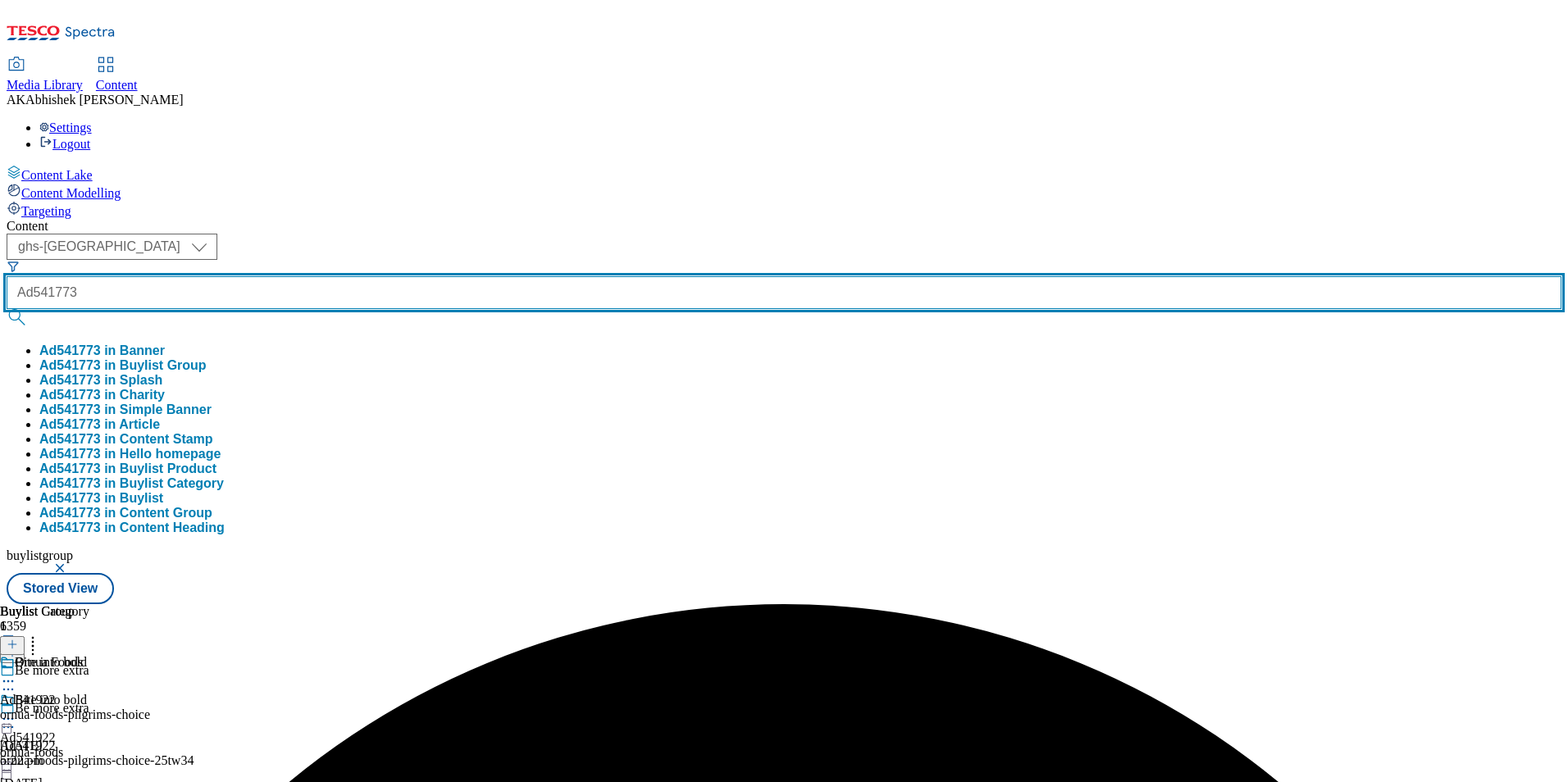
type input "Ad541773"
click at [7, 310] on button "submit" at bounding box center [18, 318] width 23 height 17
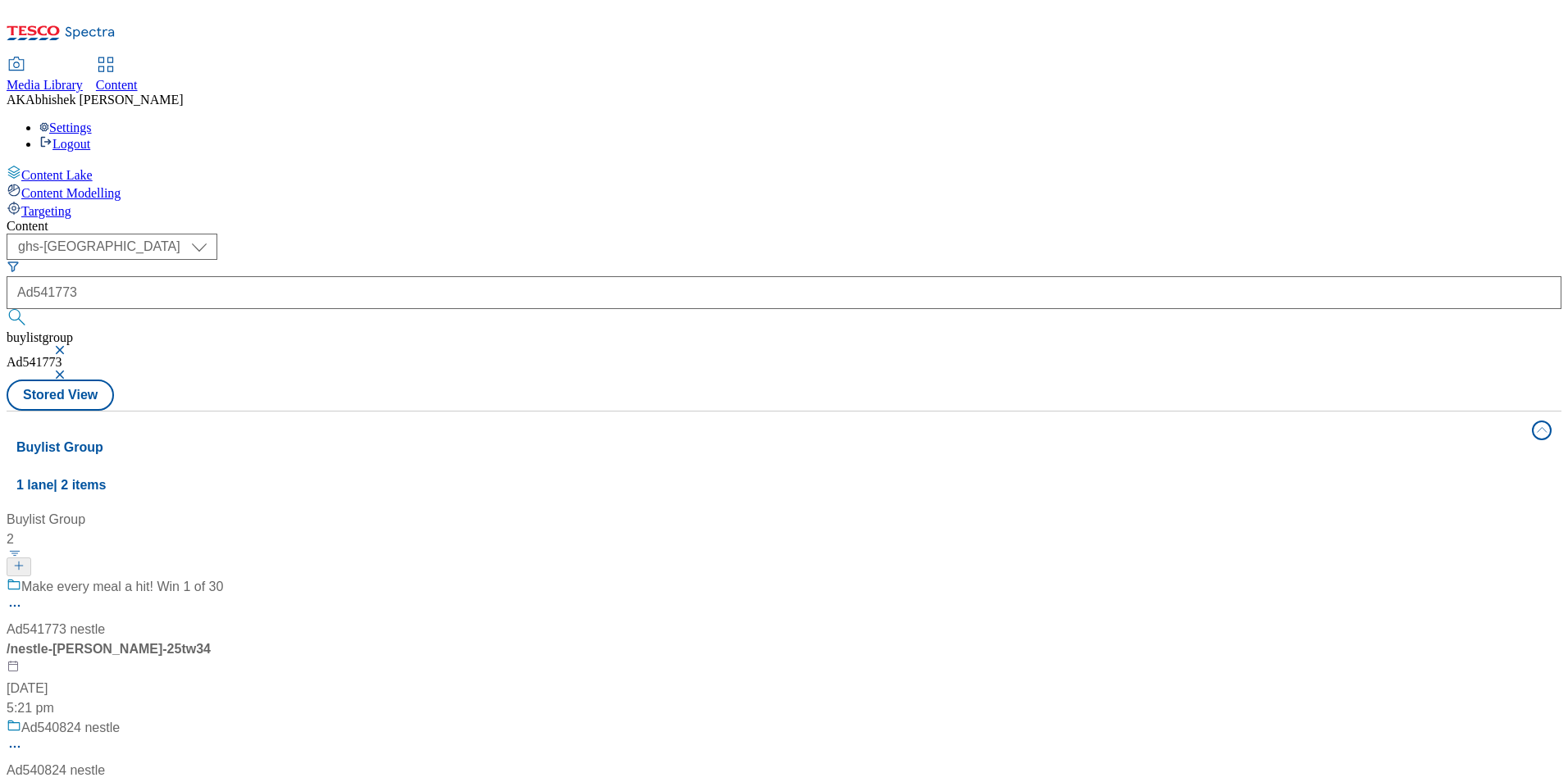
click at [223, 577] on div "Make every meal a hit! Win 1 of 30" at bounding box center [115, 598] width 217 height 42
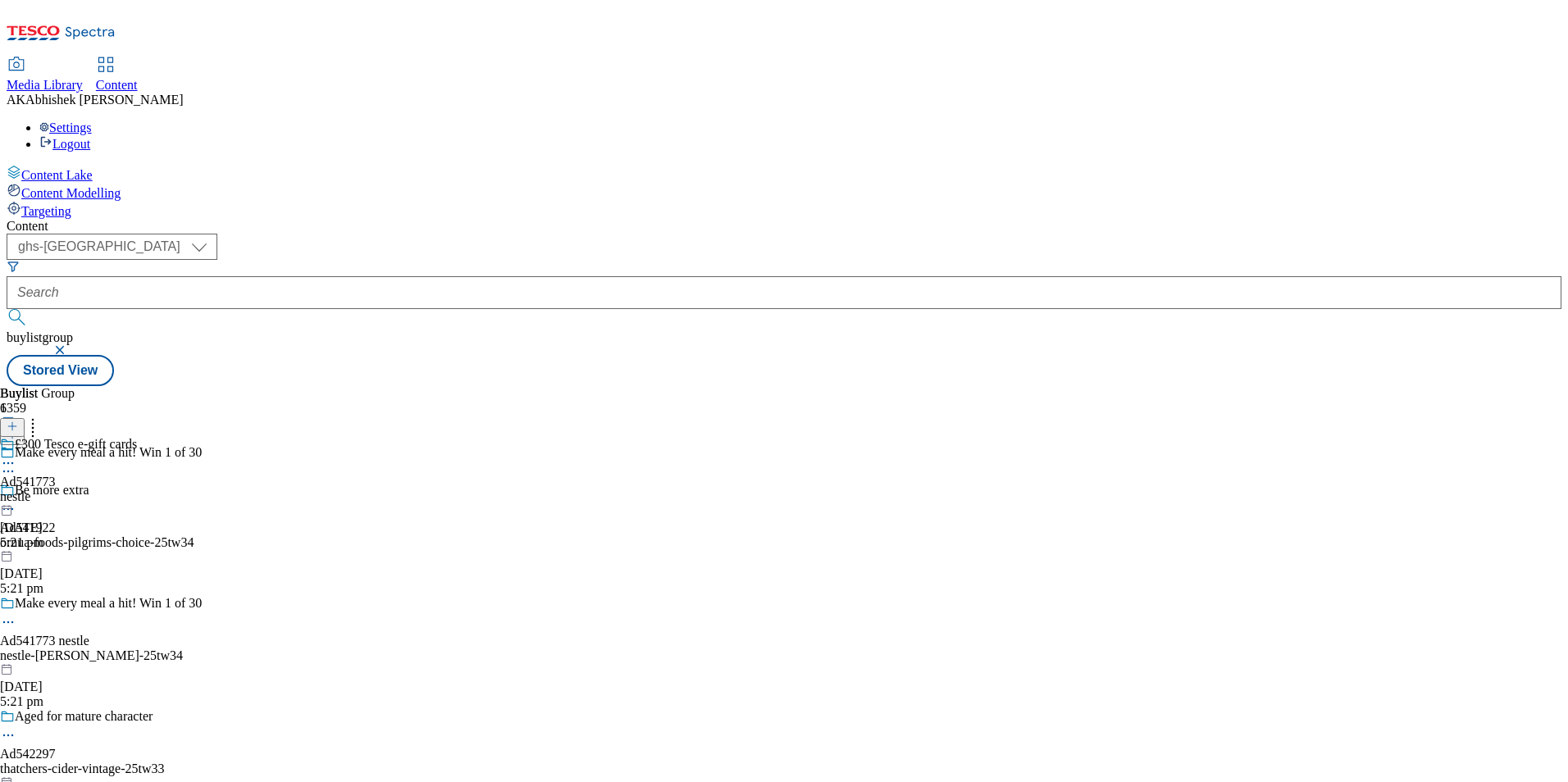
click at [17, 614] on icon at bounding box center [8, 622] width 17 height 17
click at [76, 647] on button "Edit" at bounding box center [54, 656] width 43 height 19
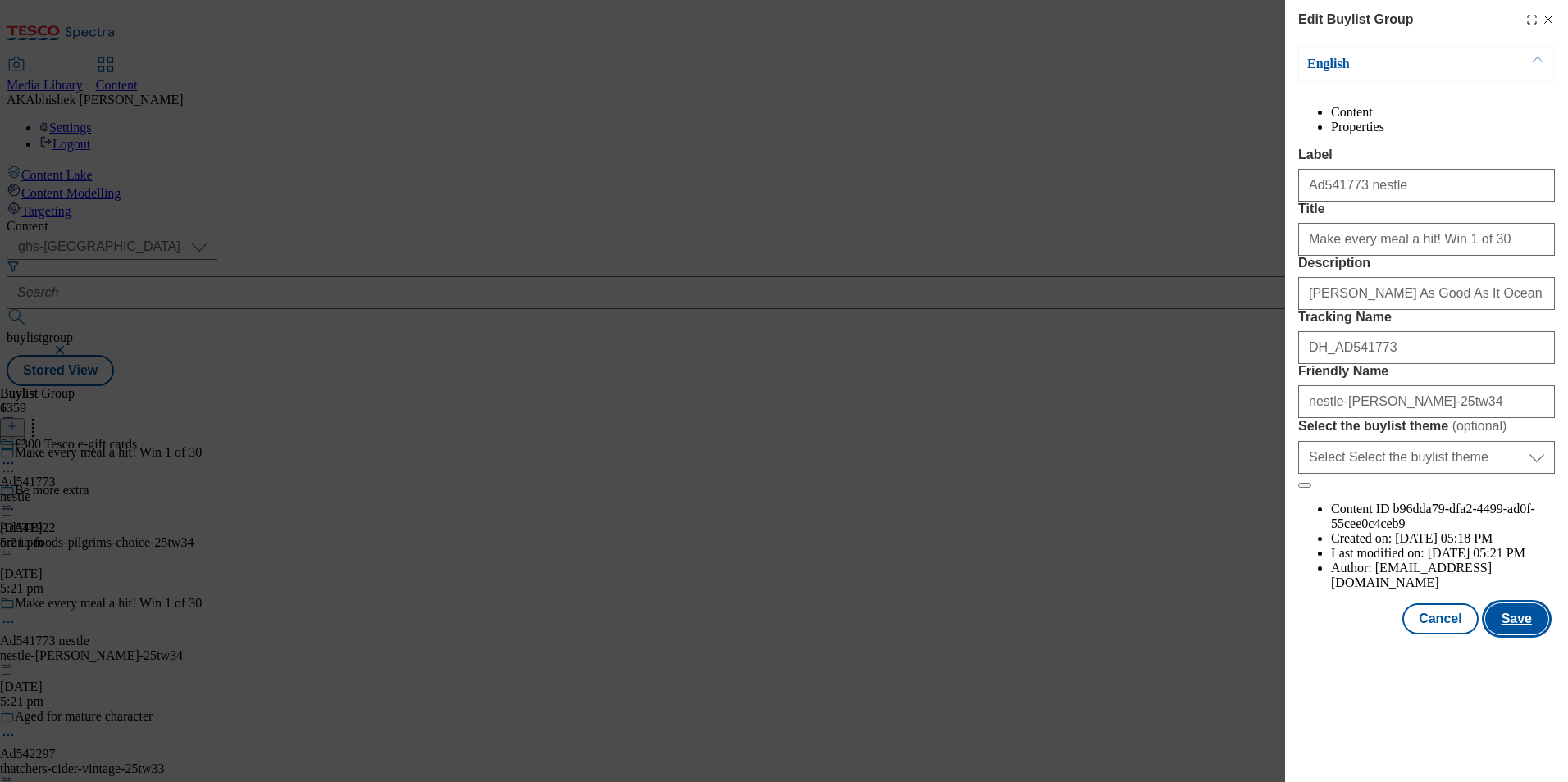
click at [1522, 635] on button "Save" at bounding box center [1517, 619] width 63 height 32
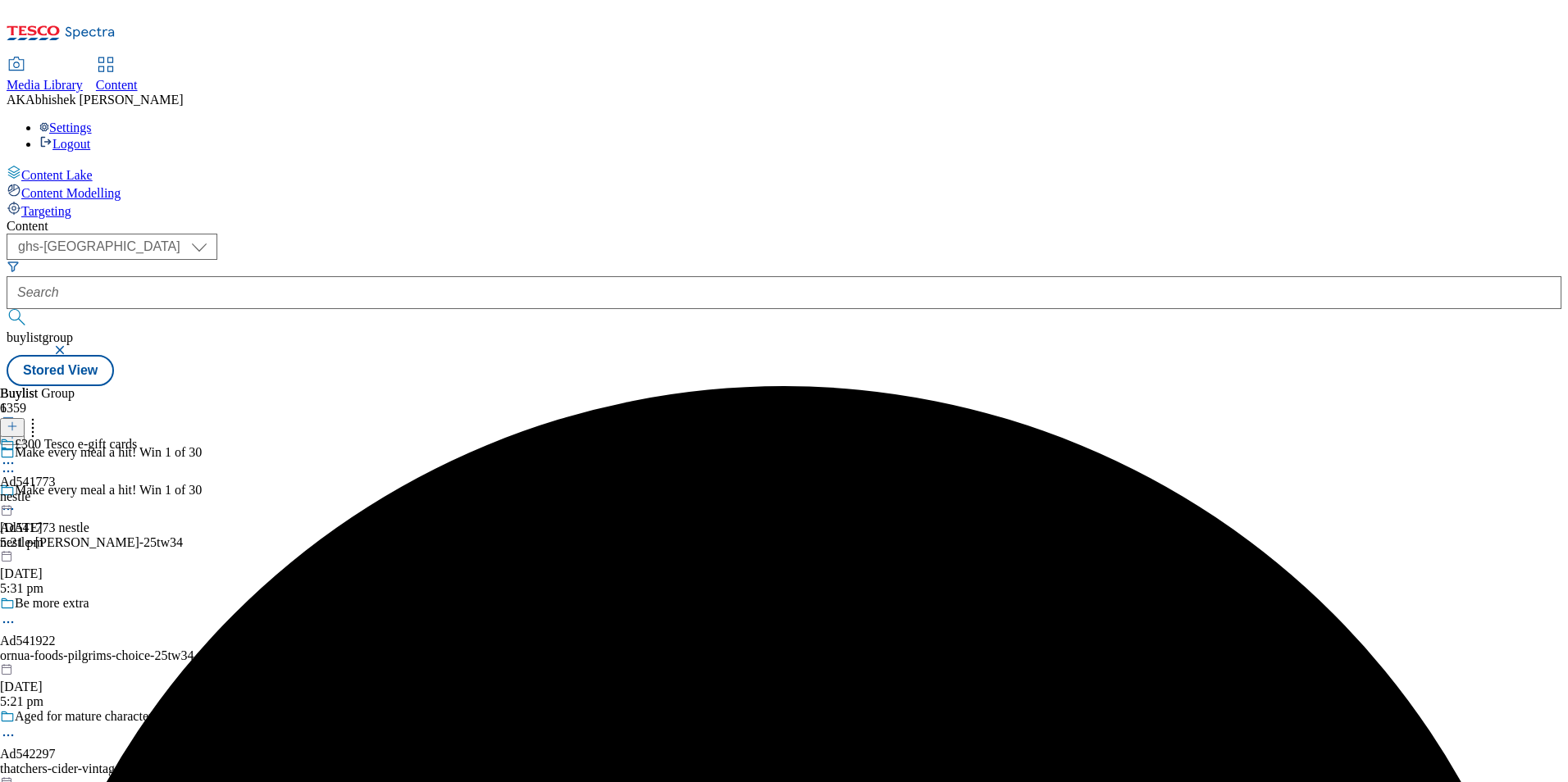
click at [10, 462] on circle at bounding box center [8, 463] width 2 height 2
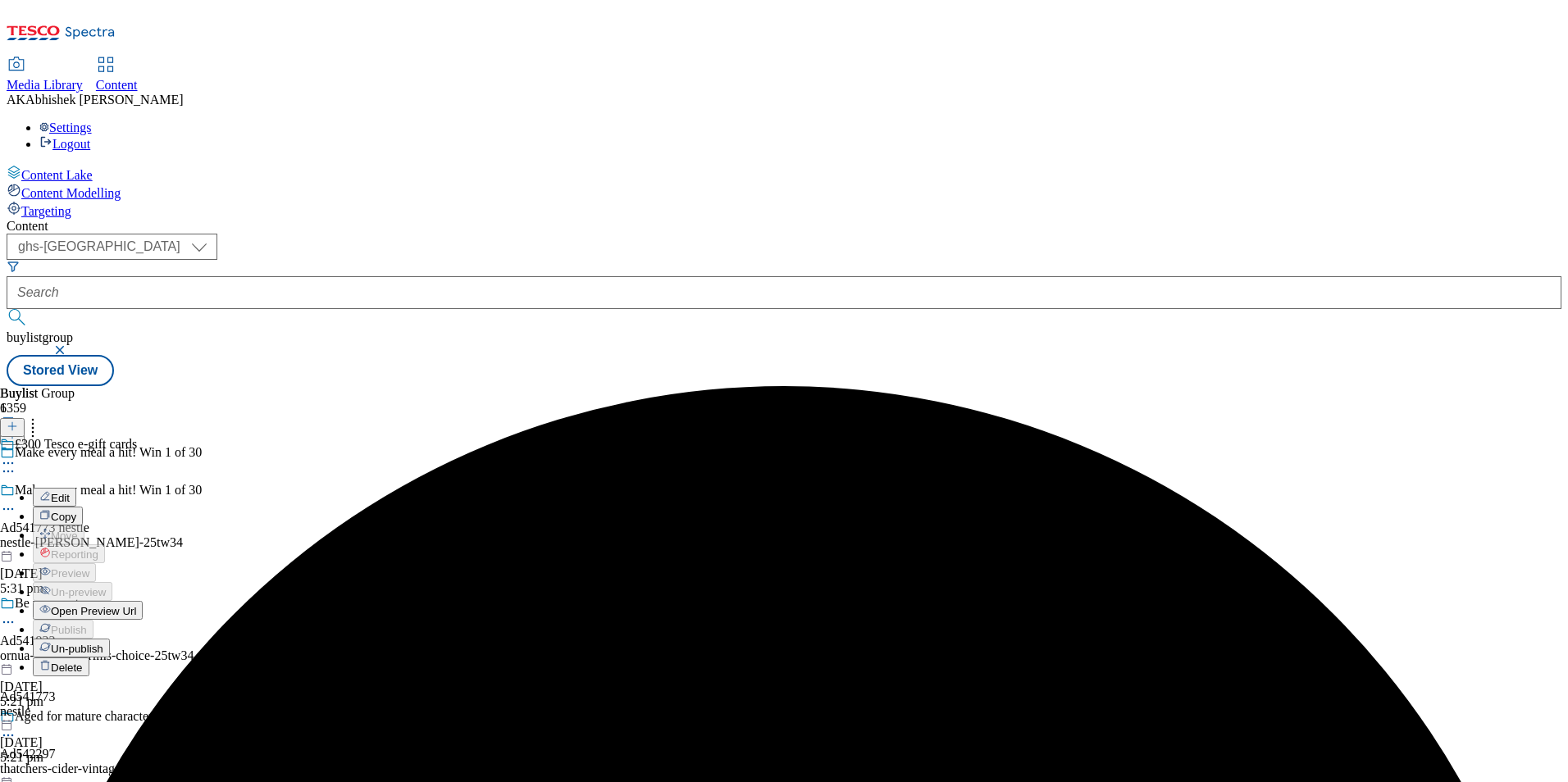
click at [76, 488] on button "Edit" at bounding box center [54, 497] width 43 height 19
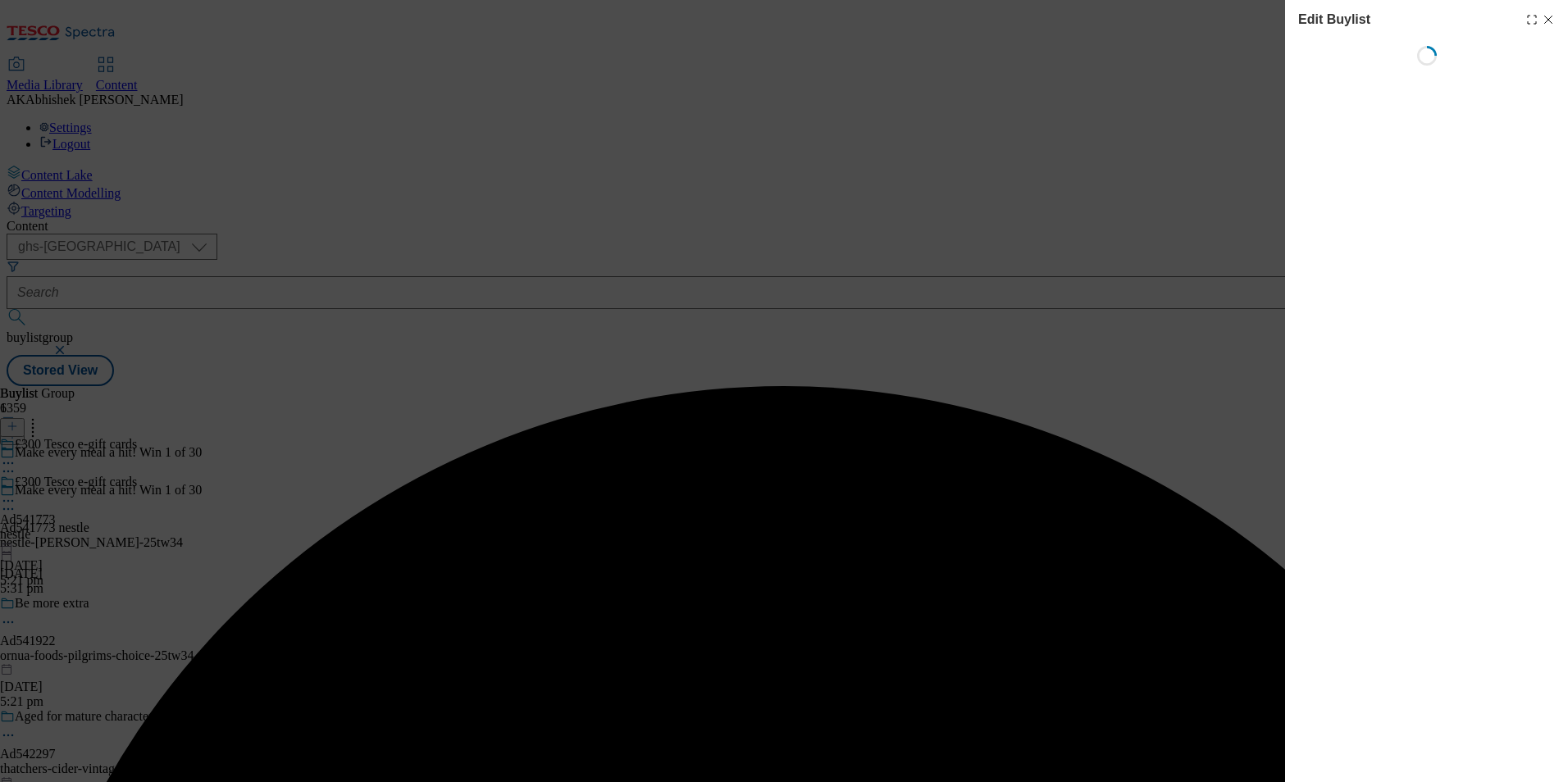
select select "tactical"
select select "supplier funded short term 1-3 weeks"
select select "dunnhumby"
select select "Banner"
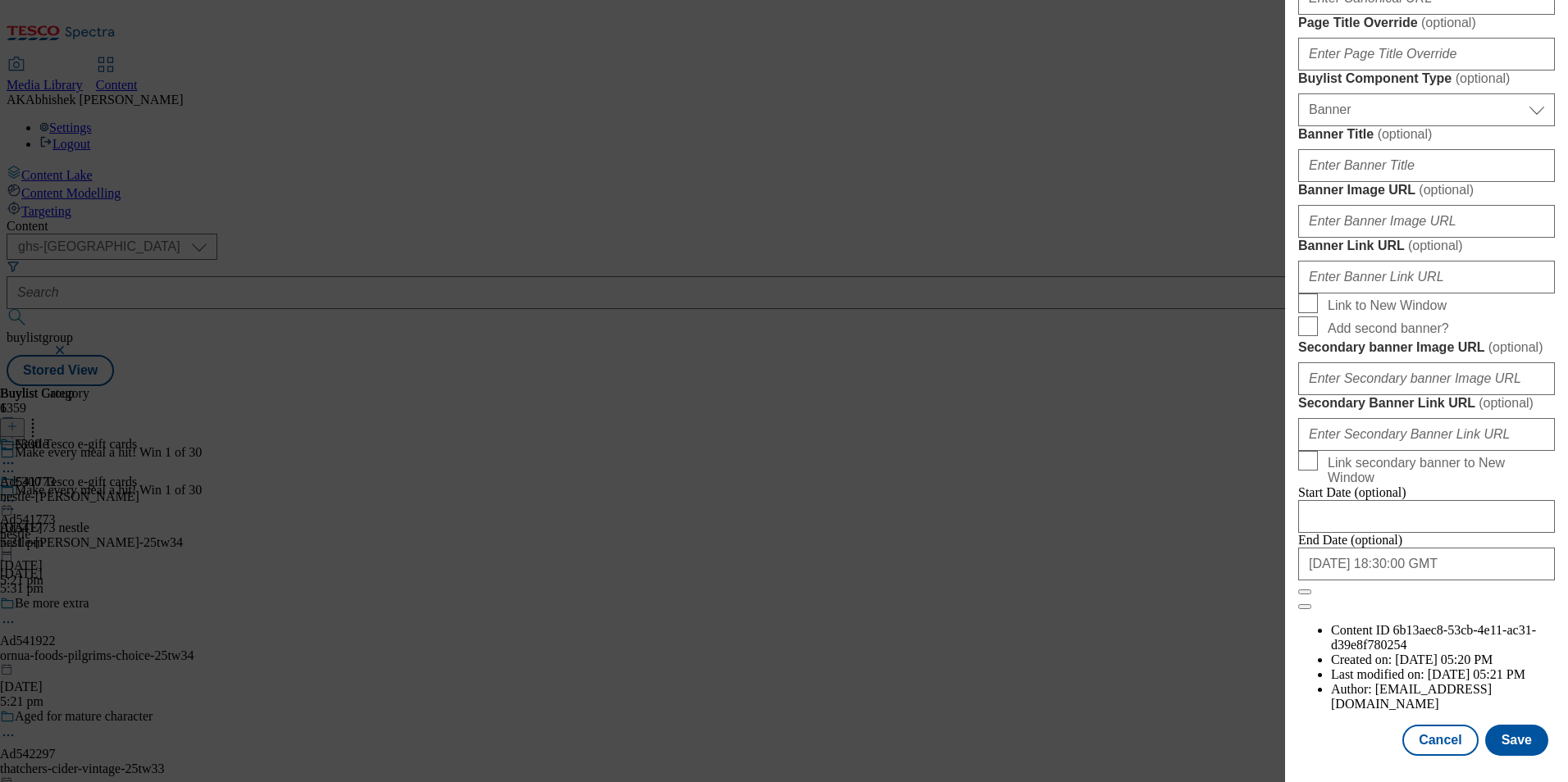
scroll to position [1603, 0]
click at [1493, 581] on input "[DATE] 18:30:00 GMT" at bounding box center [1426, 563] width 256 height 33
select select "2026"
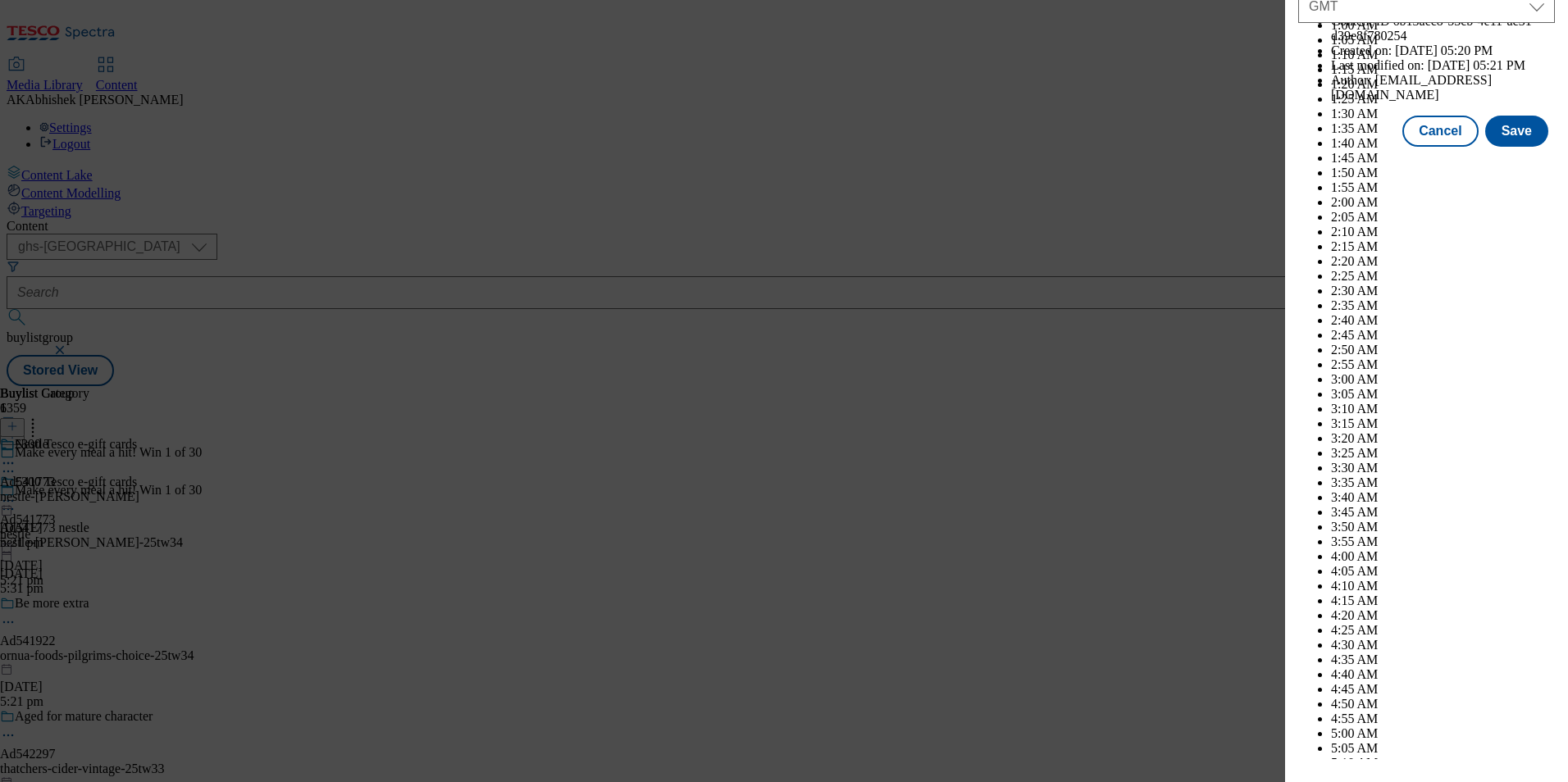
scroll to position [6726, 0]
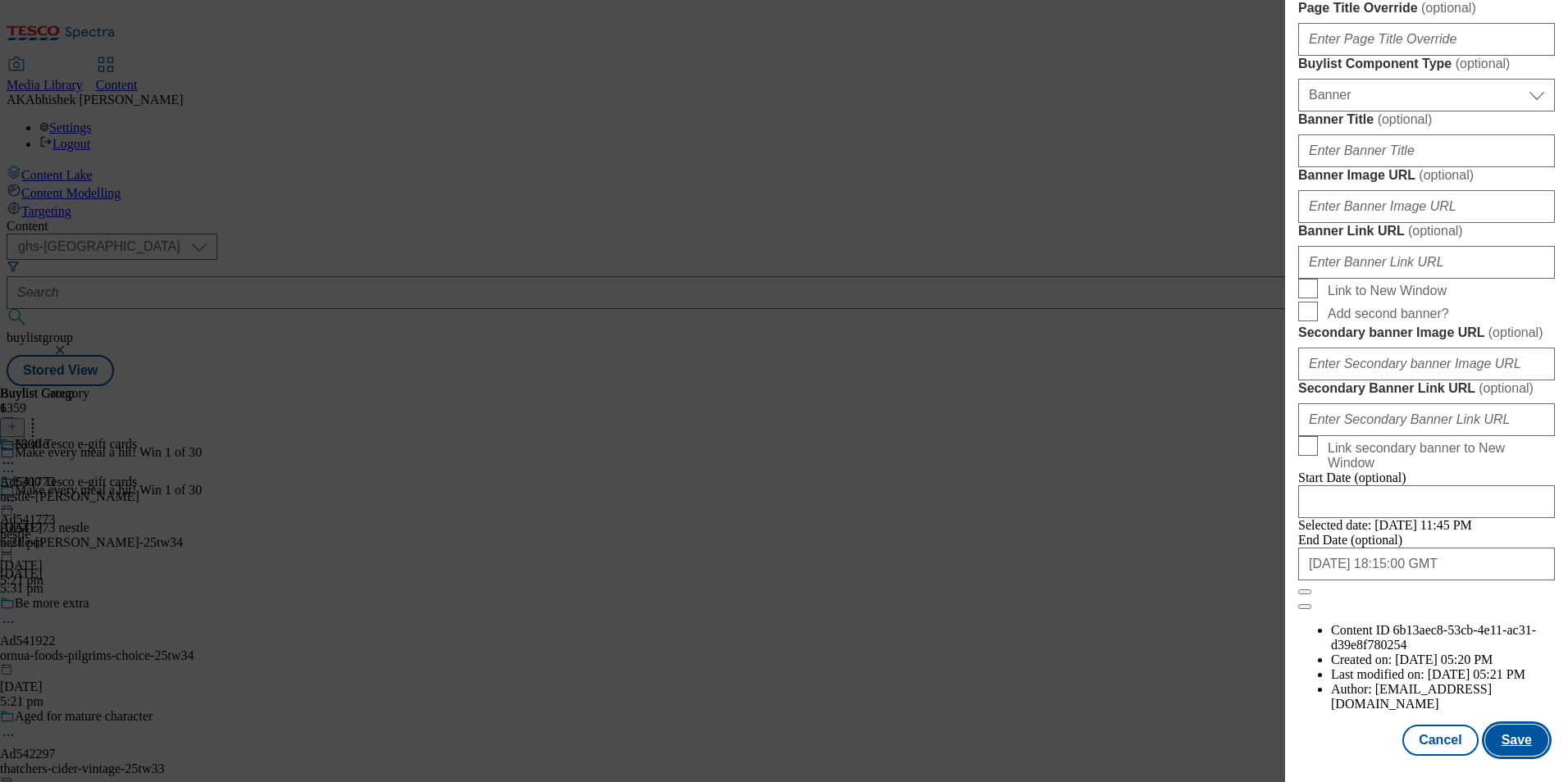
click at [1506, 738] on button "Save" at bounding box center [1517, 741] width 63 height 32
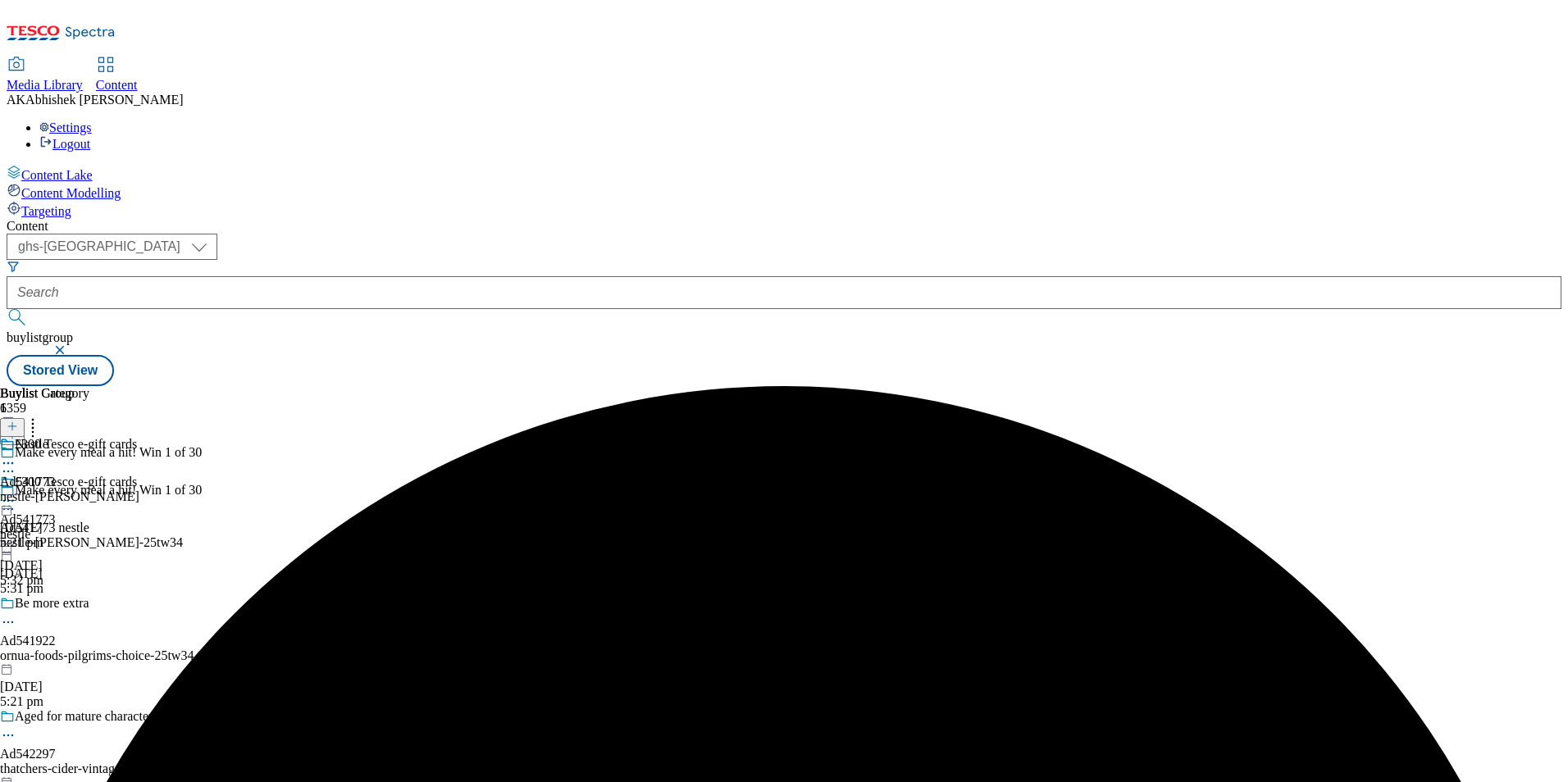
drag, startPoint x: 1059, startPoint y: 257, endPoint x: 1070, endPoint y: 259, distance: 11.2
click at [17, 456] on icon at bounding box center [8, 463] width 17 height 17
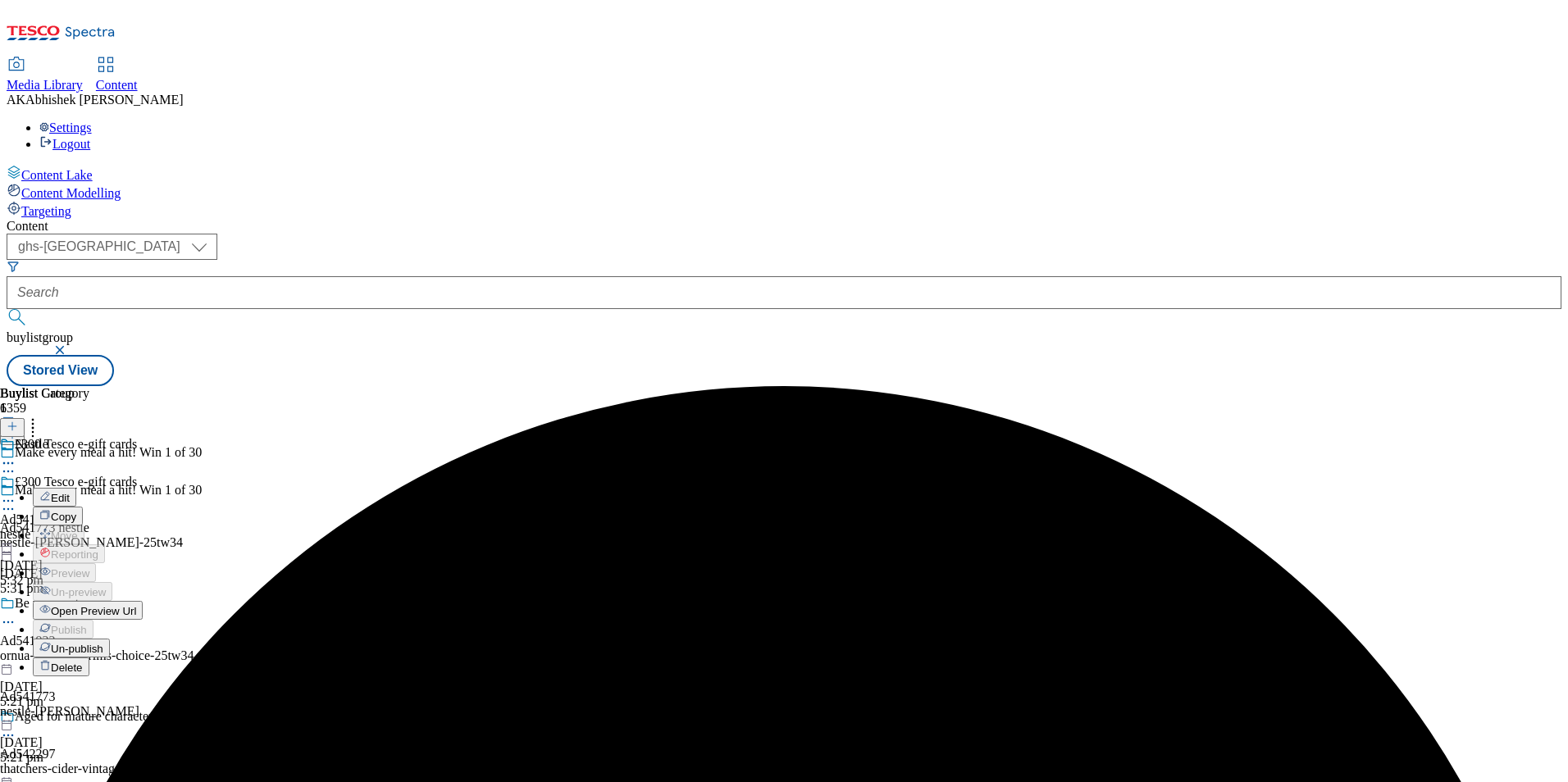
click at [70, 492] on span "Edit" at bounding box center [60, 498] width 19 height 12
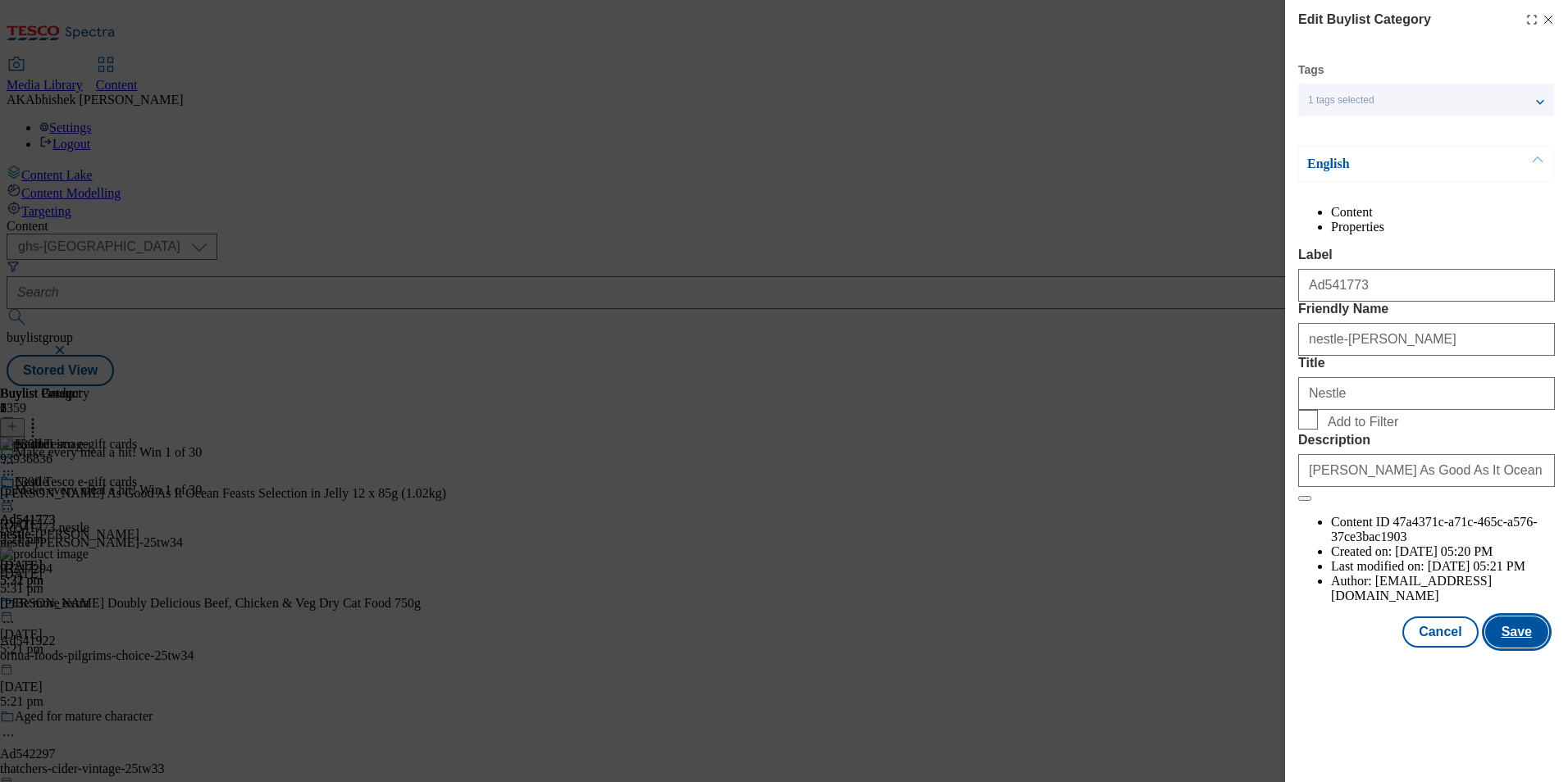
click at [1545, 648] on button "Save" at bounding box center [1517, 632] width 63 height 32
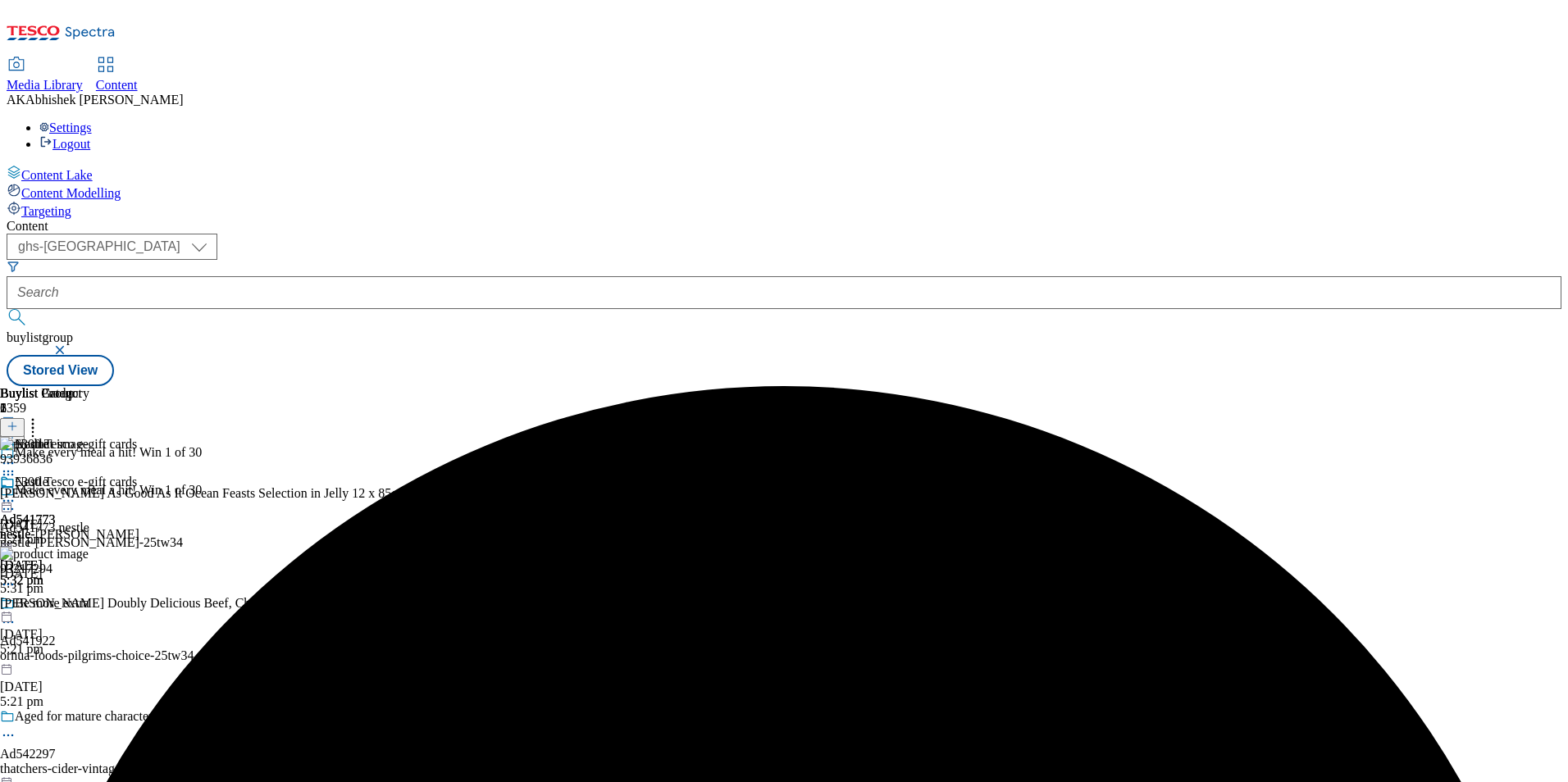
click at [17, 493] on icon at bounding box center [8, 501] width 17 height 17
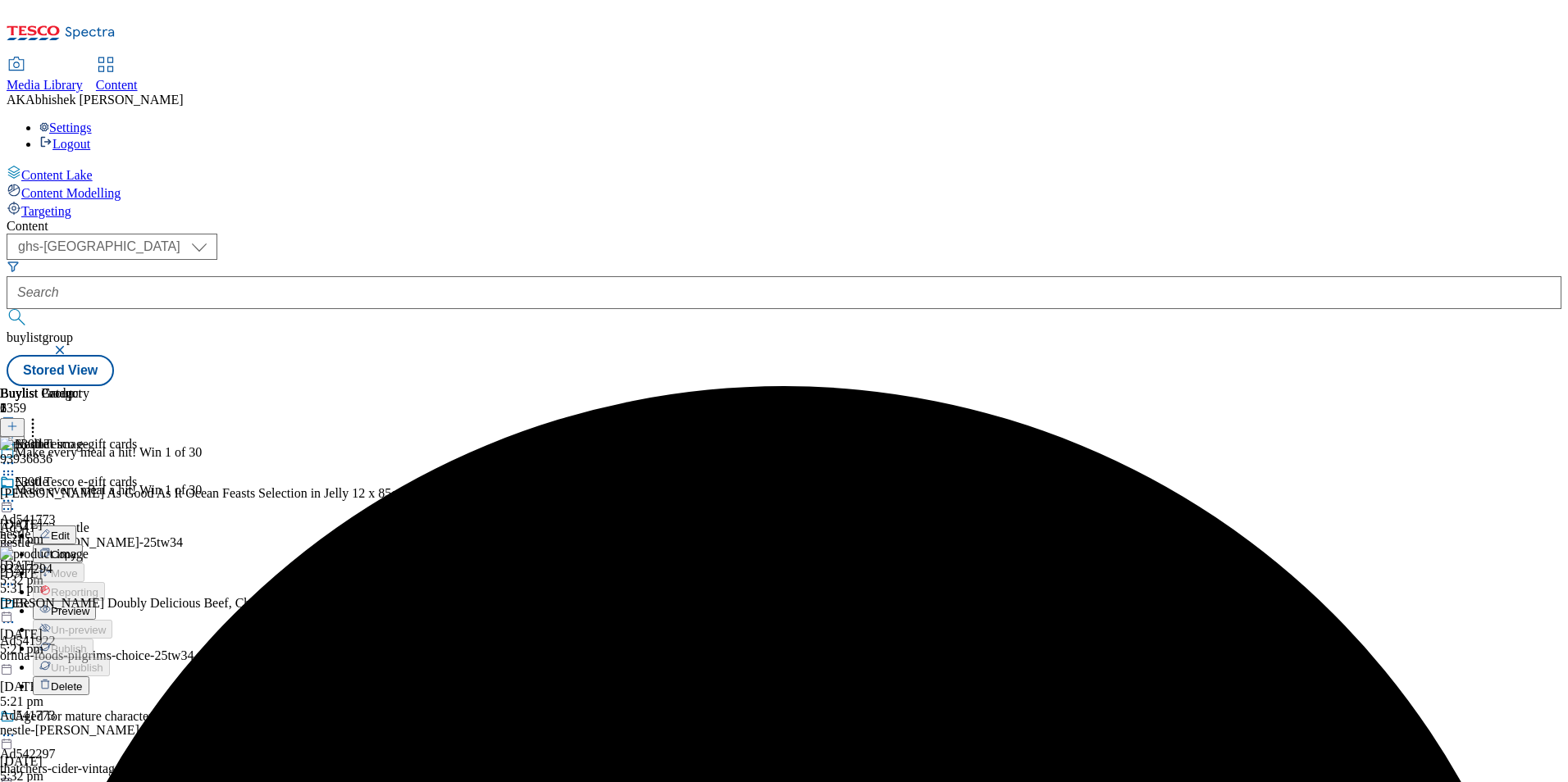
click at [96, 602] on button "Preview" at bounding box center [64, 610] width 63 height 19
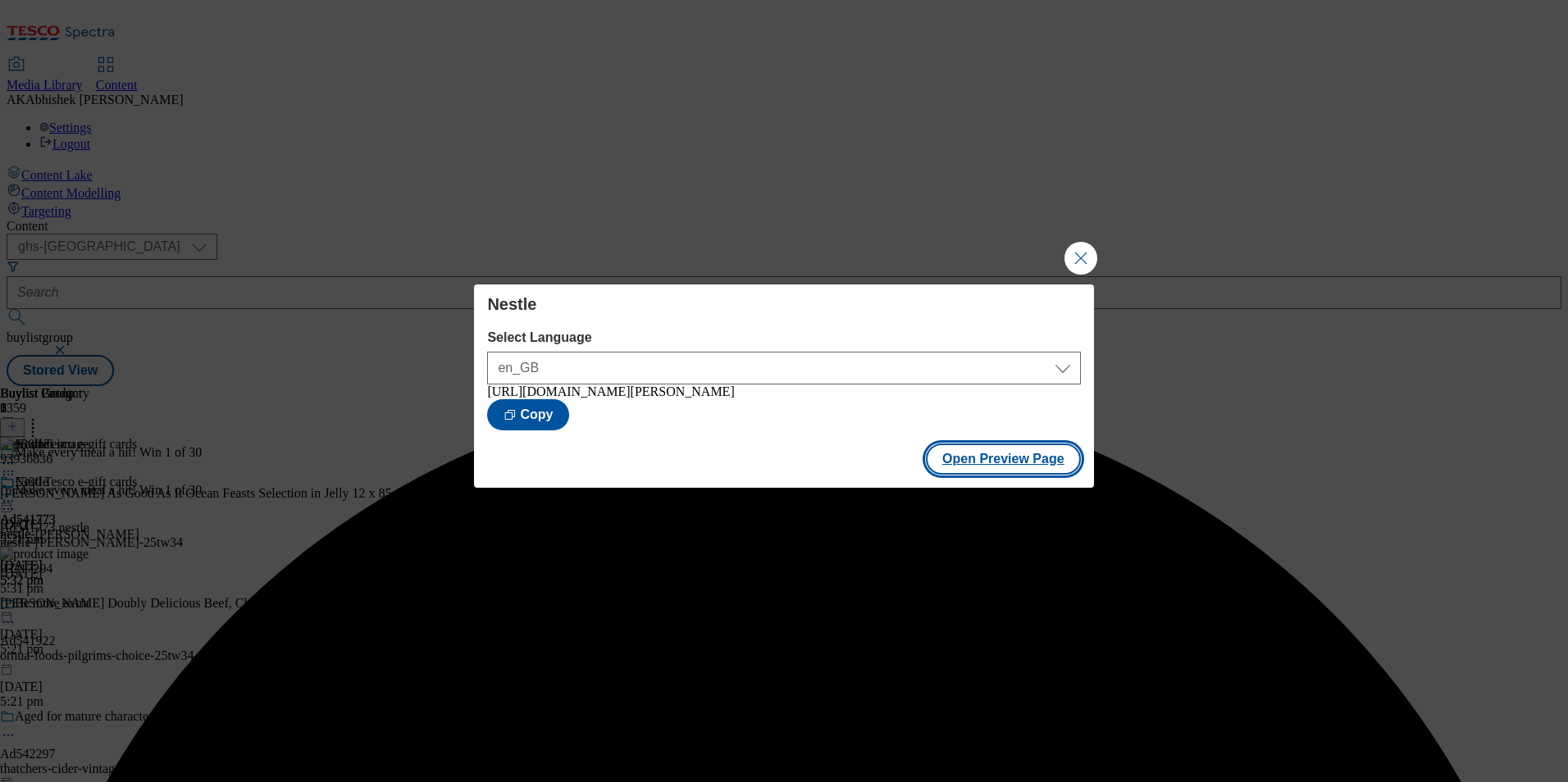
click at [1019, 470] on button "Open Preview Page" at bounding box center [1003, 460] width 155 height 32
click at [1093, 242] on button "Close Modal" at bounding box center [1080, 257] width 33 height 33
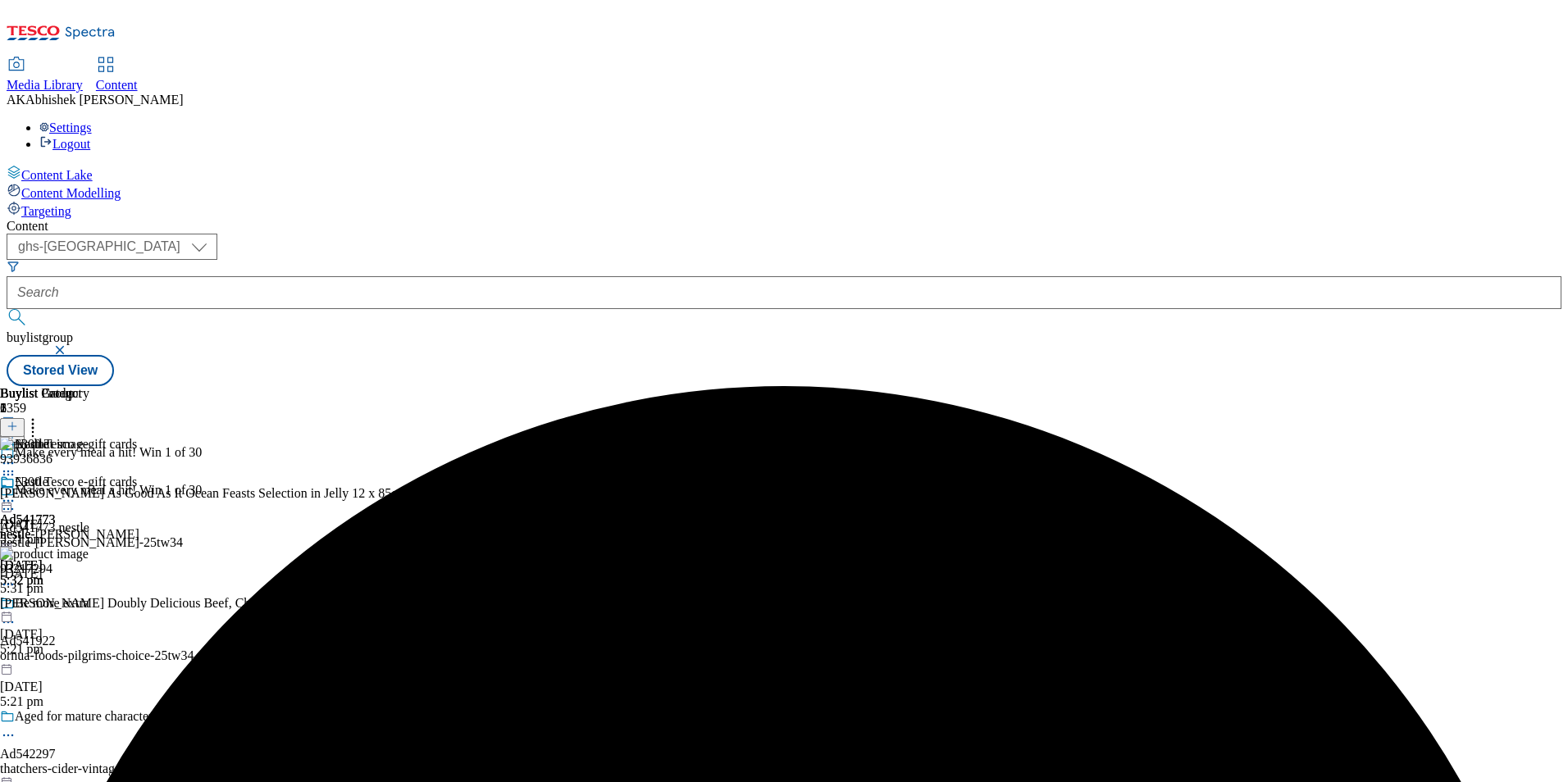
click at [10, 500] on circle at bounding box center [8, 501] width 2 height 2
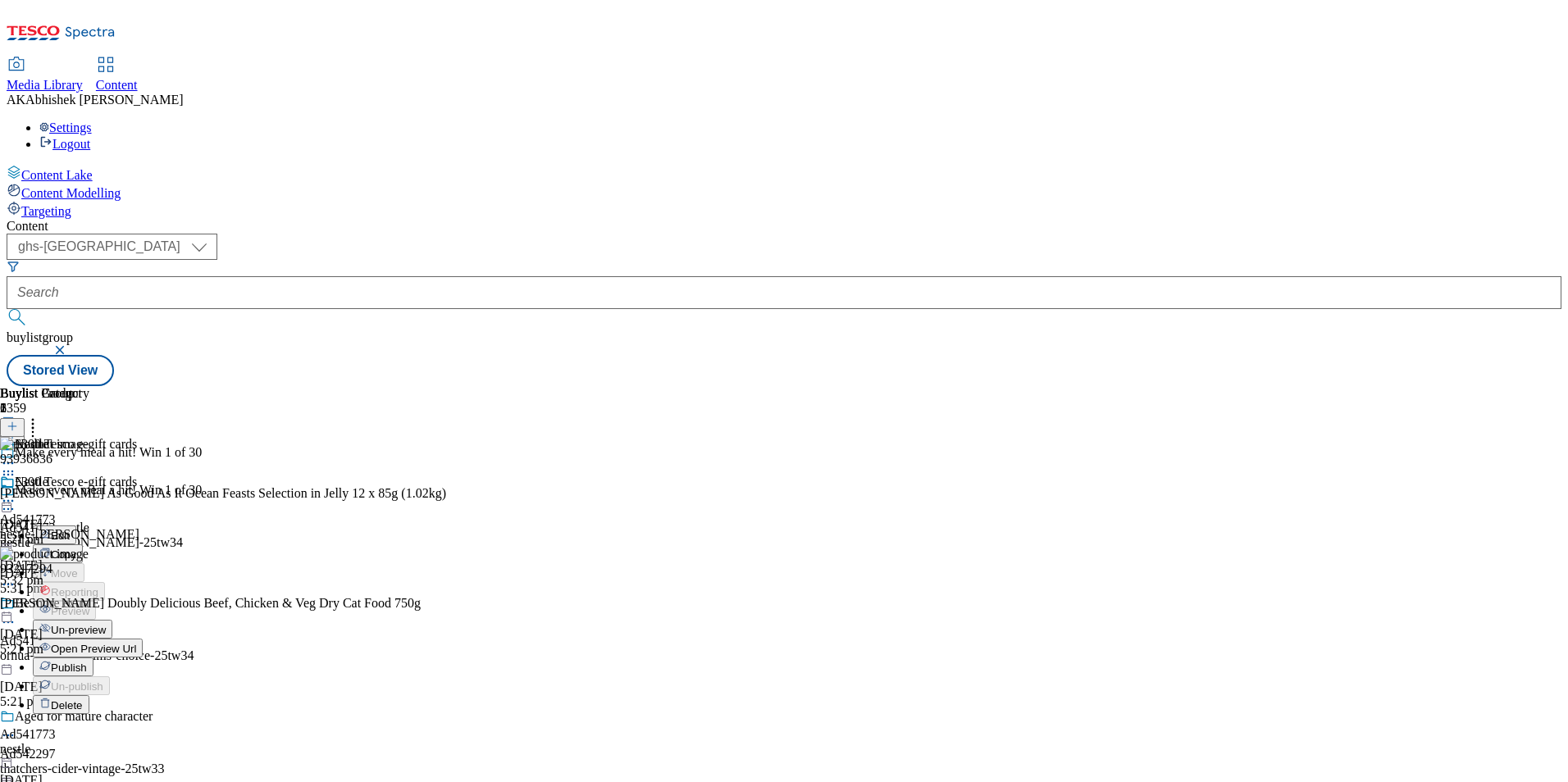
click at [87, 662] on span "Publish" at bounding box center [69, 668] width 36 height 12
